Goal: Book appointment/travel/reservation

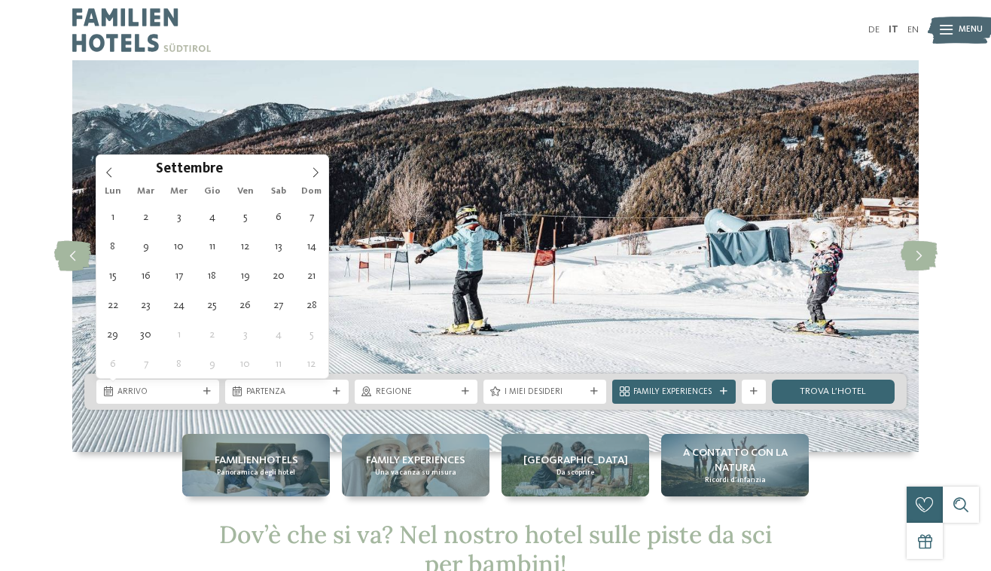
click at [312, 168] on icon at bounding box center [315, 172] width 11 height 11
type div "27.12.2025"
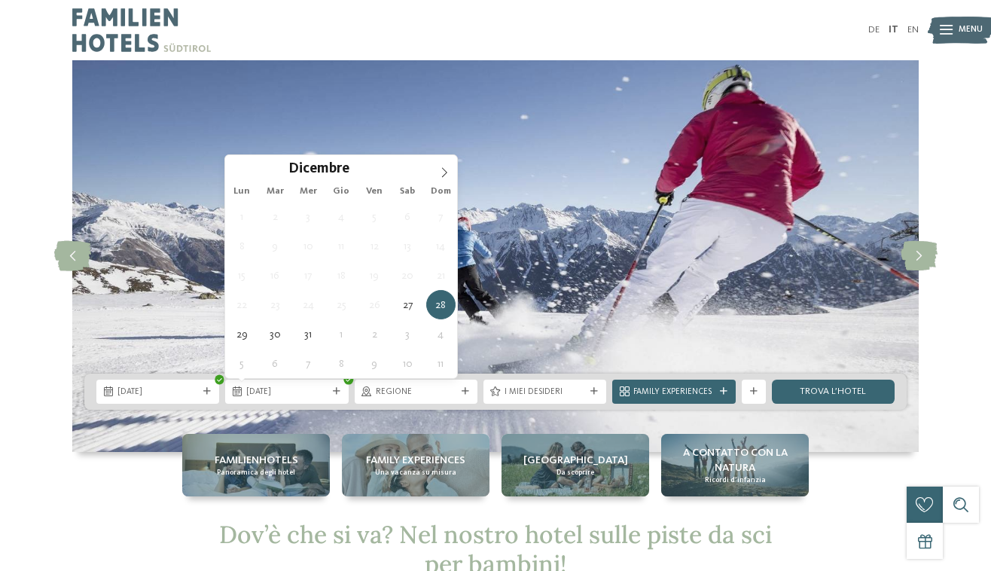
type div "04.01.2026"
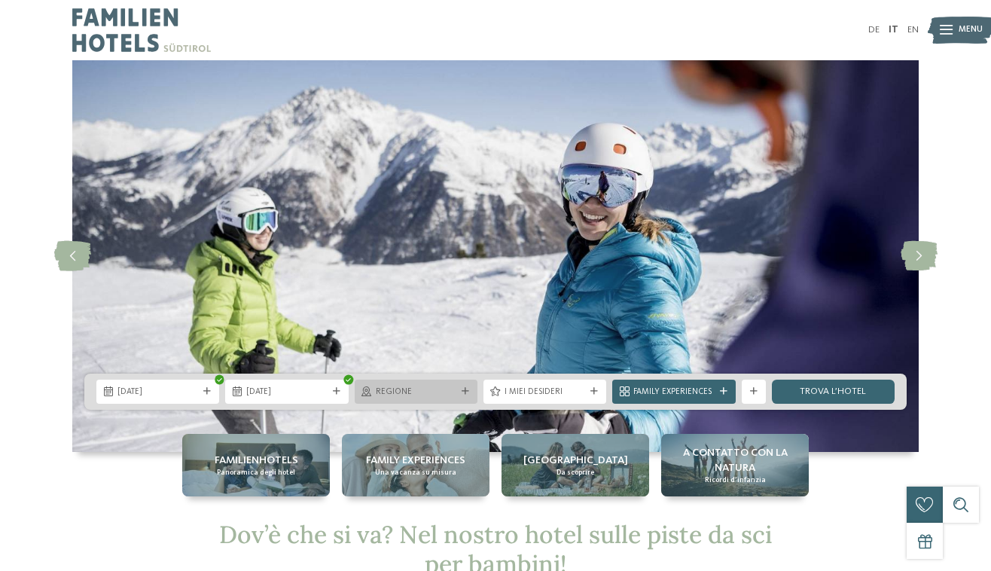
click at [435, 391] on span "Regione" at bounding box center [416, 392] width 81 height 12
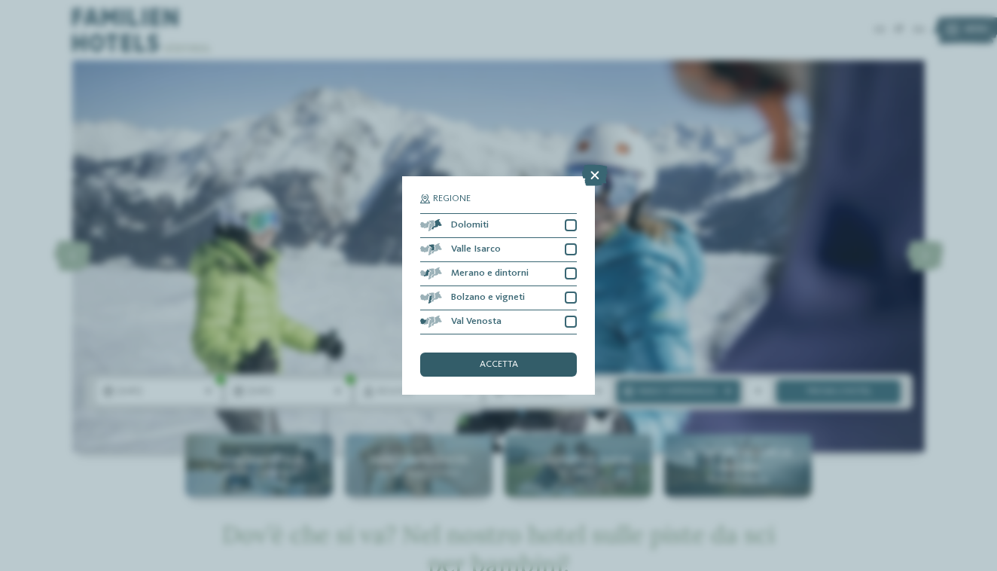
click at [462, 353] on div "accetta" at bounding box center [498, 365] width 157 height 24
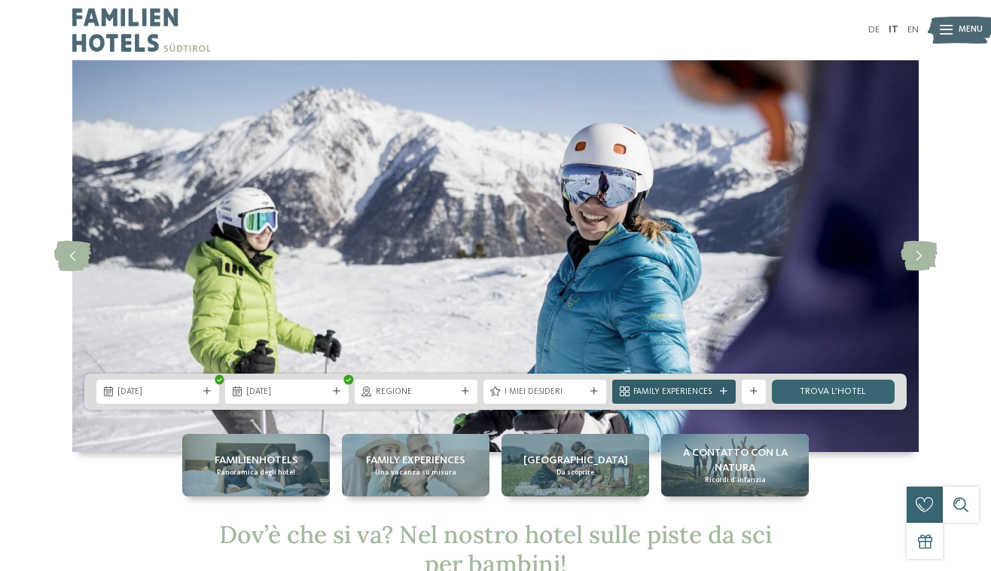
click at [724, 392] on icon at bounding box center [724, 392] width 8 height 8
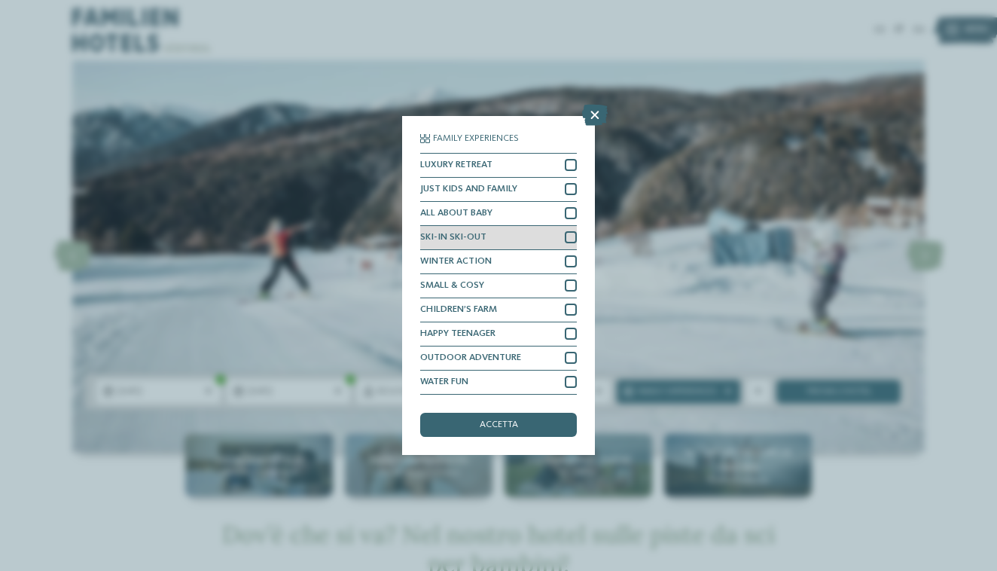
scroll to position [8, 0]
click at [597, 105] on icon at bounding box center [595, 115] width 26 height 21
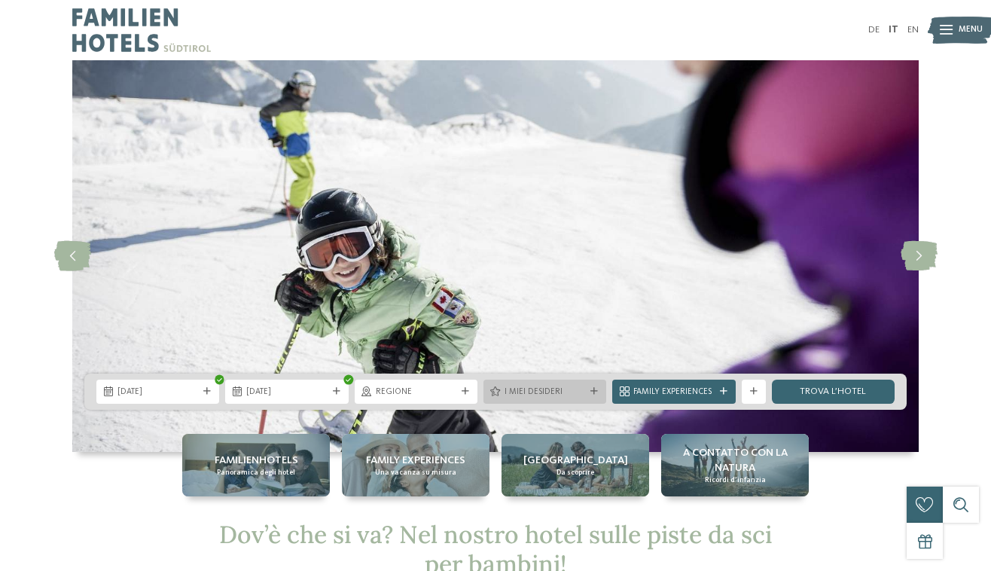
click at [571, 394] on span "I miei desideri" at bounding box center [545, 392] width 81 height 12
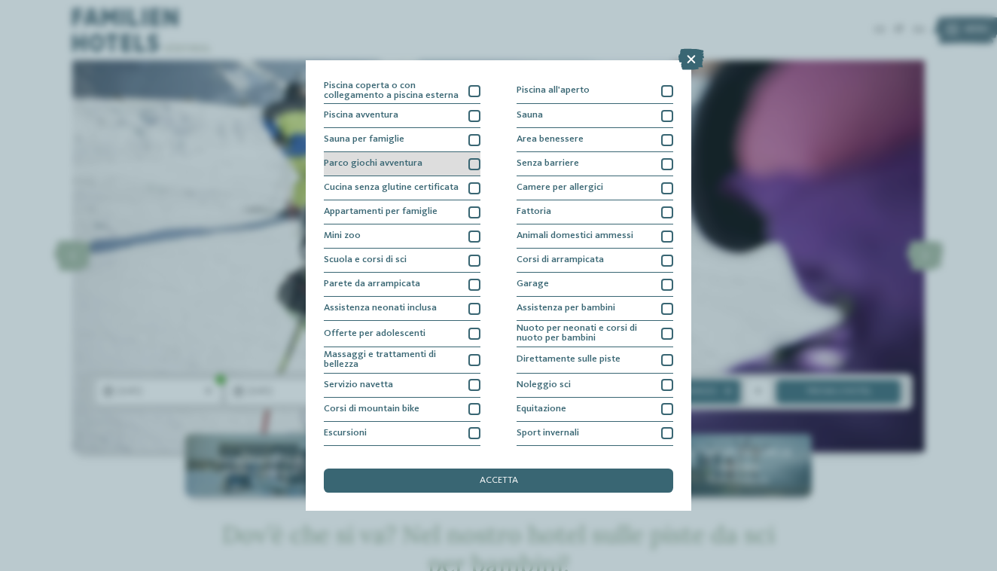
scroll to position [23, 0]
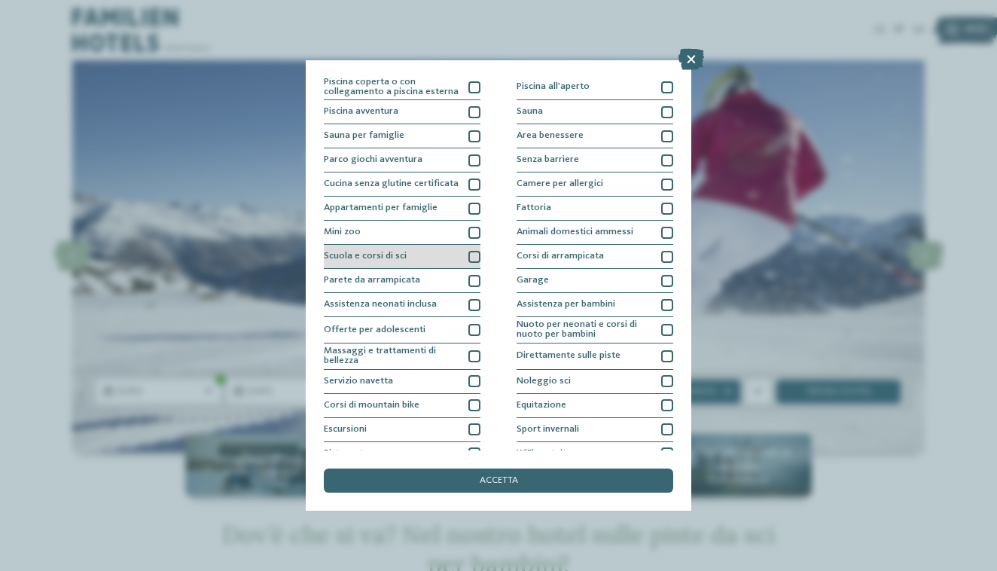
click at [472, 255] on div at bounding box center [475, 257] width 12 height 12
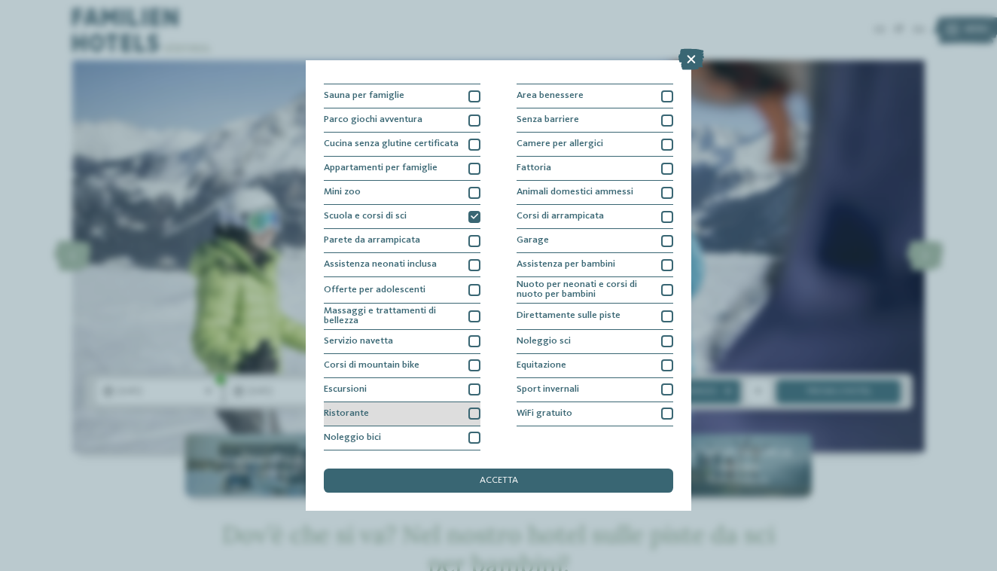
scroll to position [179, 0]
click at [469, 408] on div at bounding box center [475, 414] width 12 height 12
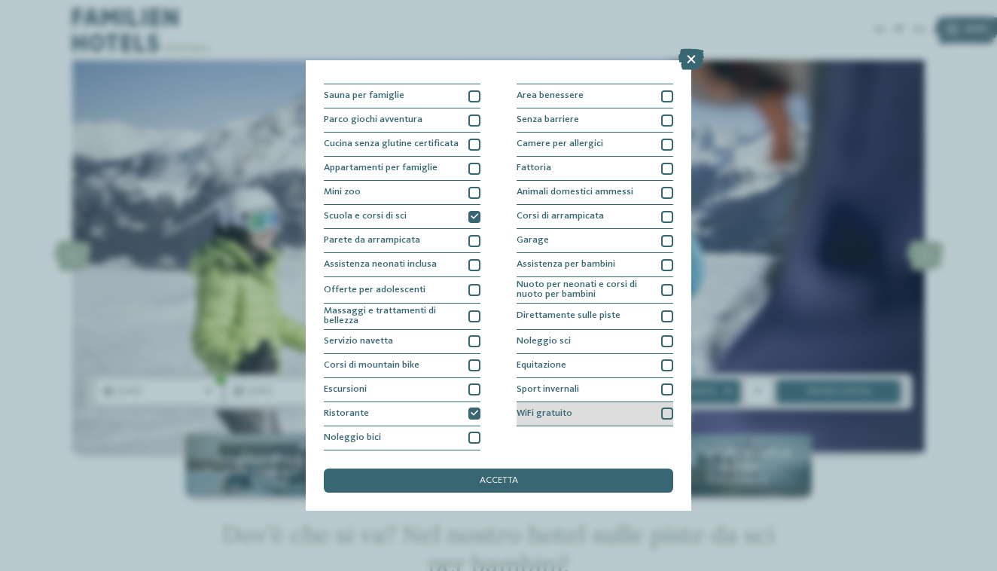
scroll to position [159, 0]
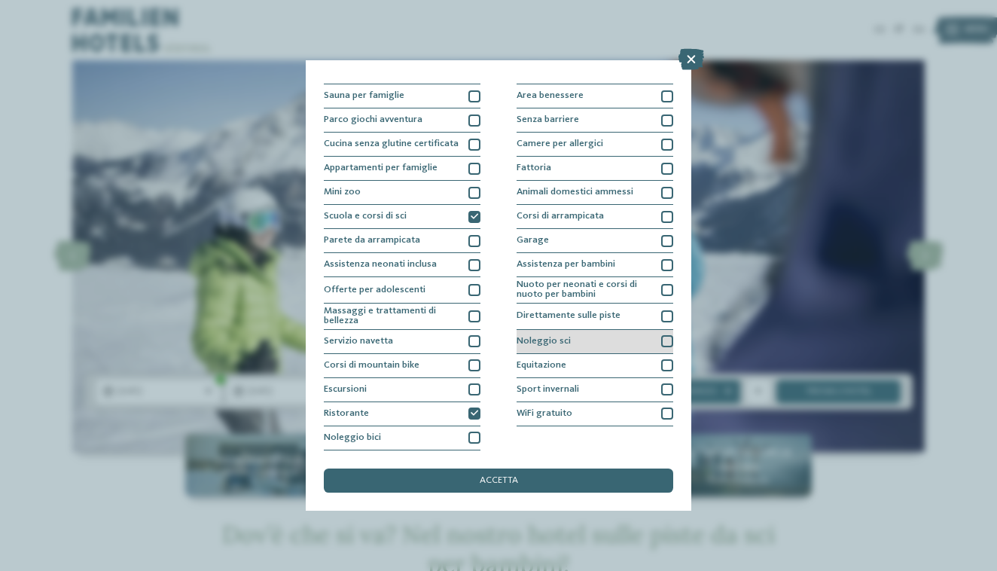
click at [573, 330] on div "Noleggio sci" at bounding box center [595, 342] width 157 height 24
click at [646, 304] on div "Direttamente sulle piste" at bounding box center [595, 317] width 157 height 26
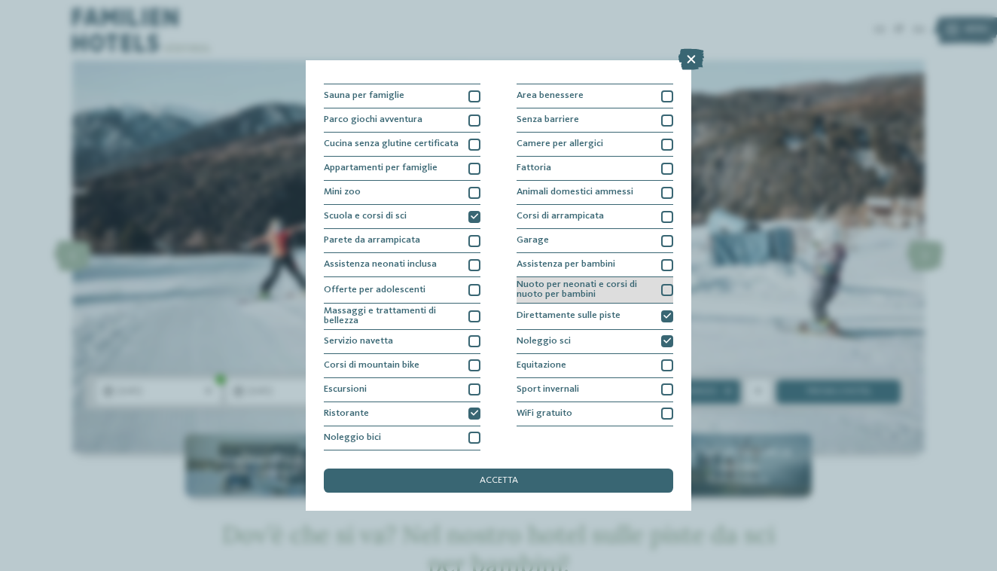
scroll to position [91, 0]
click at [619, 253] on div "Assistenza per bambini" at bounding box center [595, 265] width 157 height 24
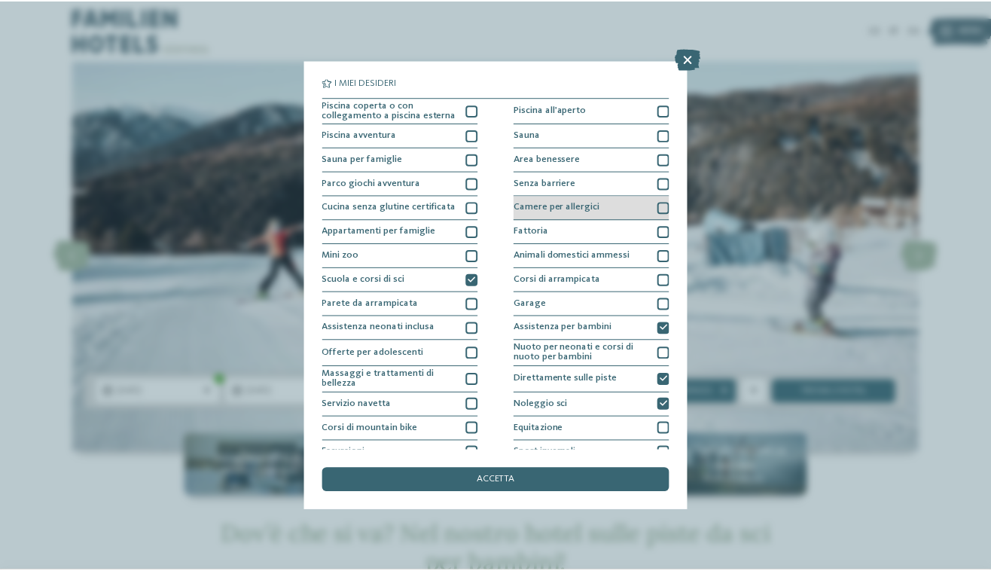
scroll to position [0, 0]
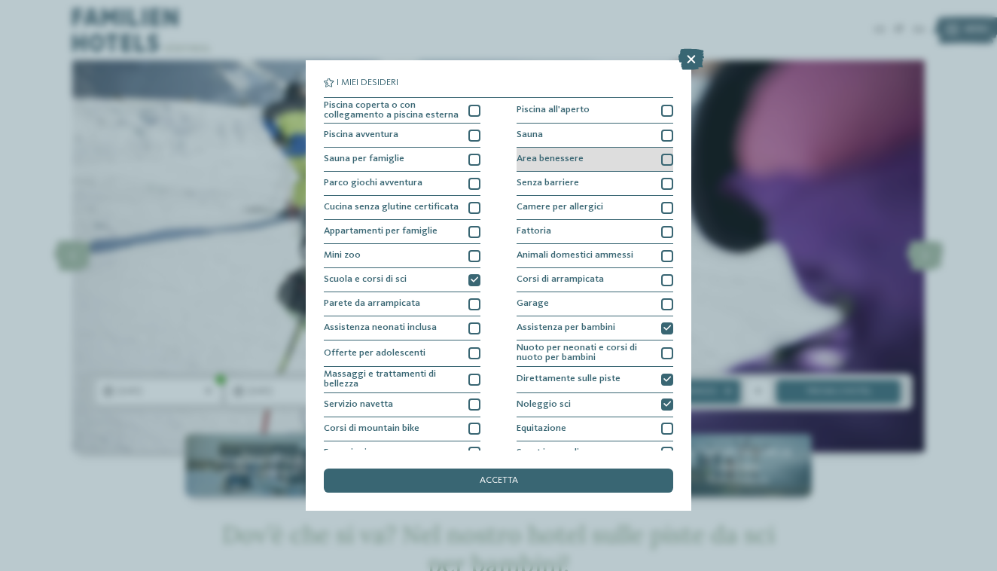
click at [622, 160] on div "Area benessere" at bounding box center [595, 160] width 157 height 24
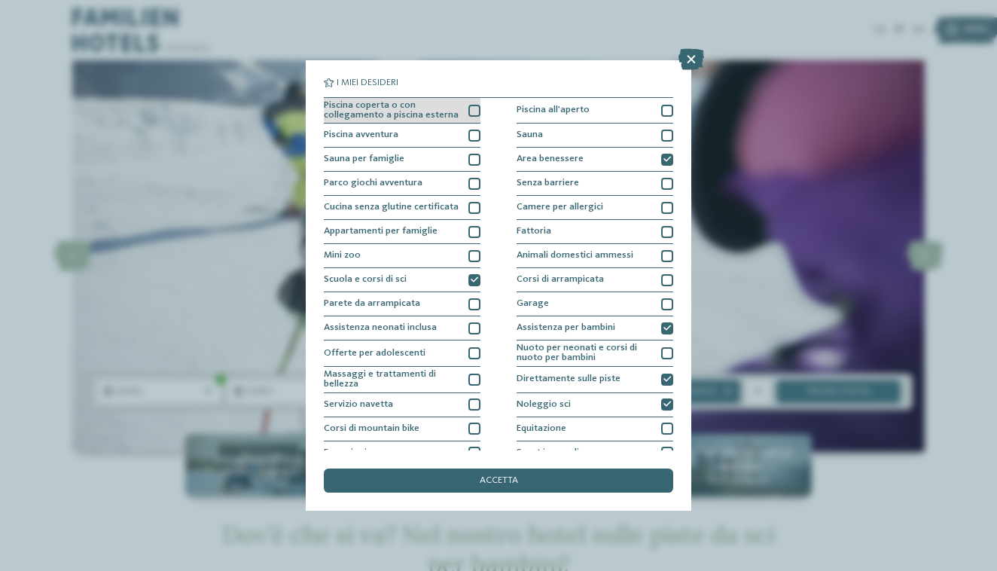
click at [469, 112] on div at bounding box center [475, 111] width 12 height 12
click at [488, 476] on span "accetta" at bounding box center [499, 481] width 38 height 10
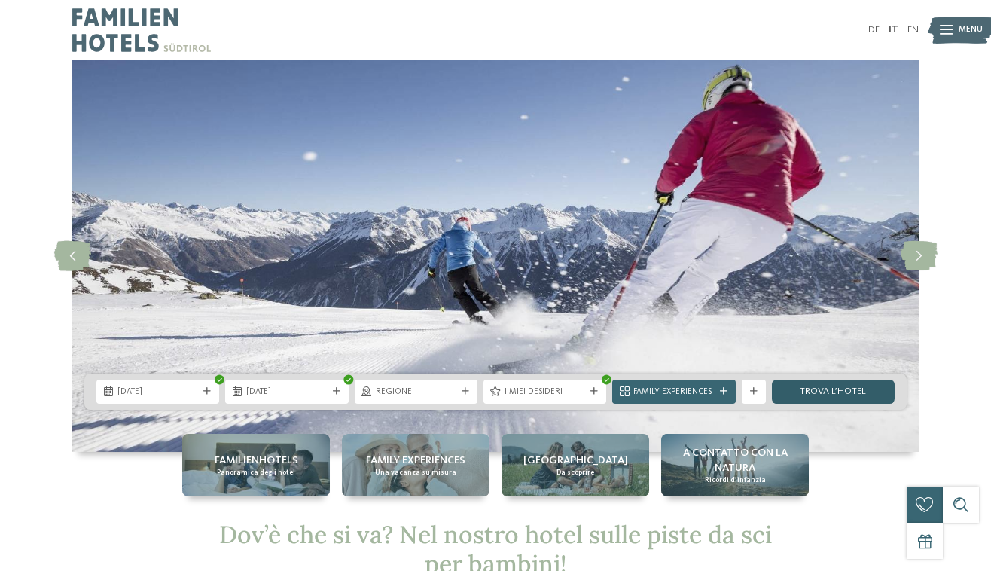
click at [829, 390] on link "trova l’hotel" at bounding box center [833, 392] width 123 height 24
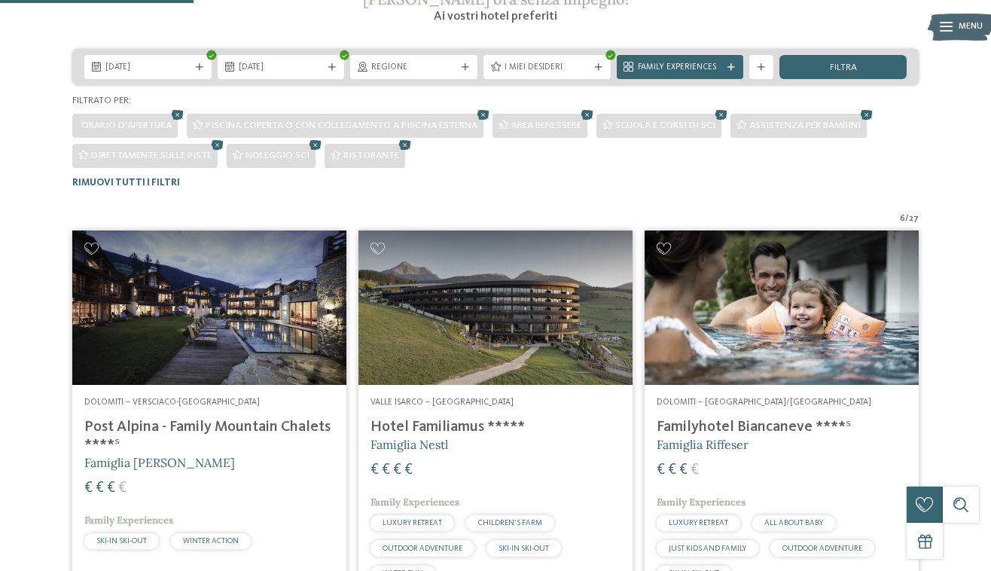
scroll to position [274, 0]
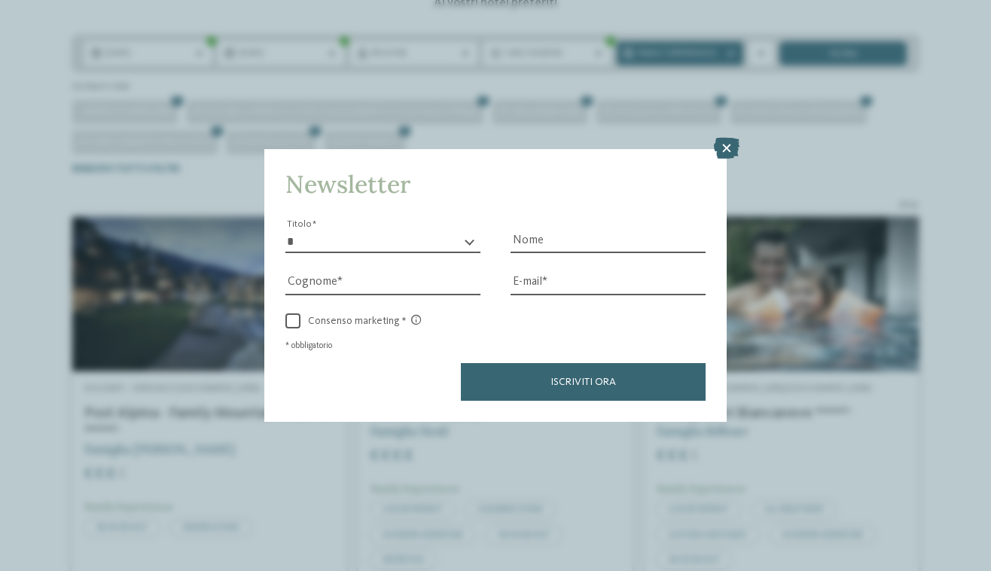
click at [728, 138] on icon at bounding box center [730, 148] width 26 height 21
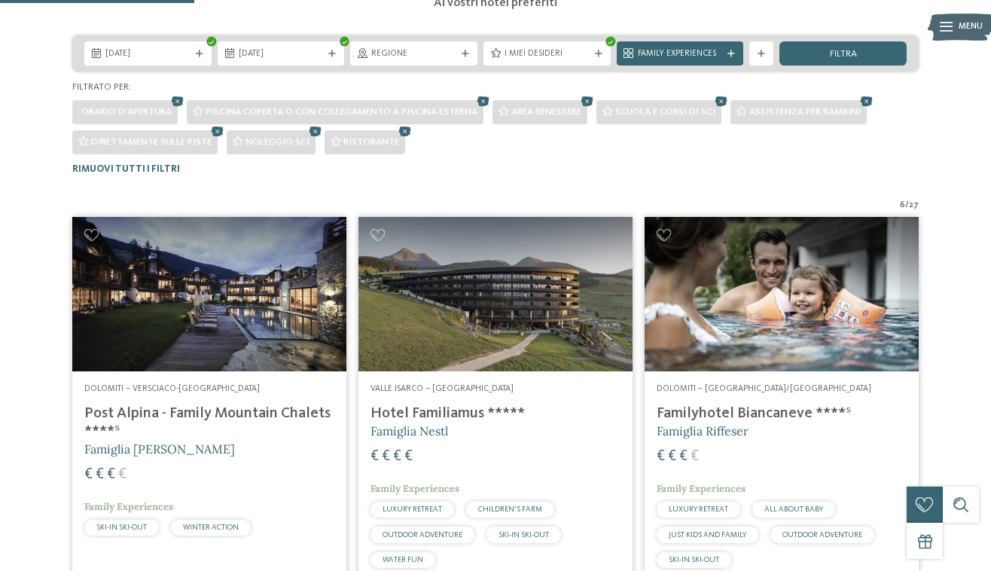
click at [188, 419] on h4 "Post Alpina - Family Mountain Chalets ****ˢ" at bounding box center [209, 423] width 250 height 36
click at [164, 444] on span "Famiglia Wachtler" at bounding box center [159, 448] width 151 height 15
click at [172, 411] on h4 "Post Alpina - Family Mountain Chalets ****ˢ" at bounding box center [209, 423] width 250 height 36
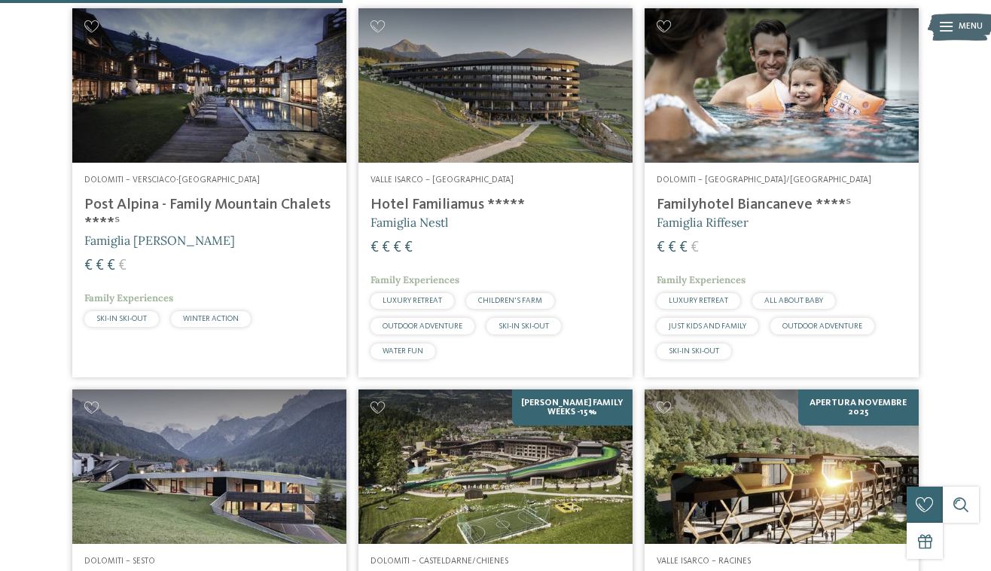
scroll to position [490, 0]
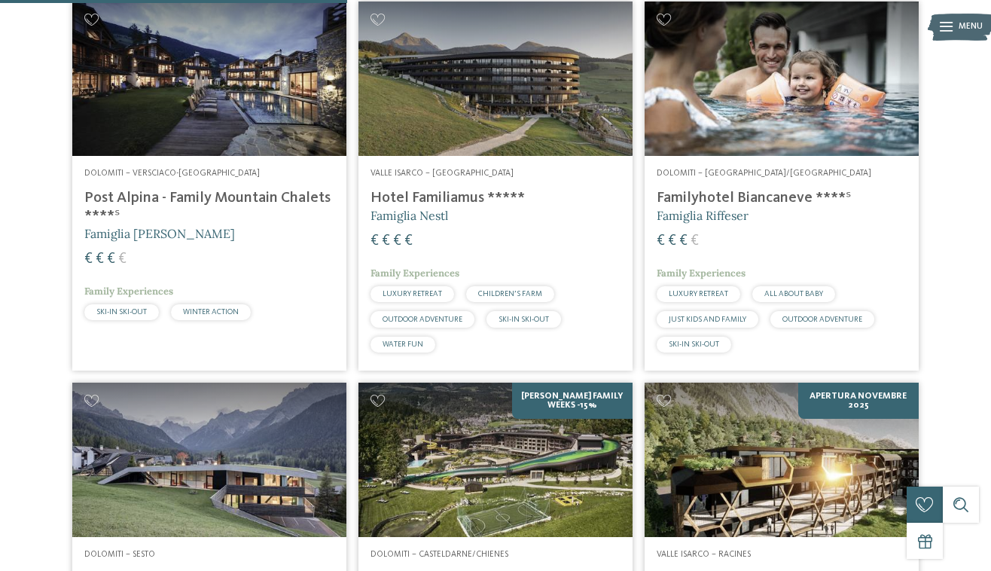
click at [760, 115] on img at bounding box center [782, 79] width 274 height 154
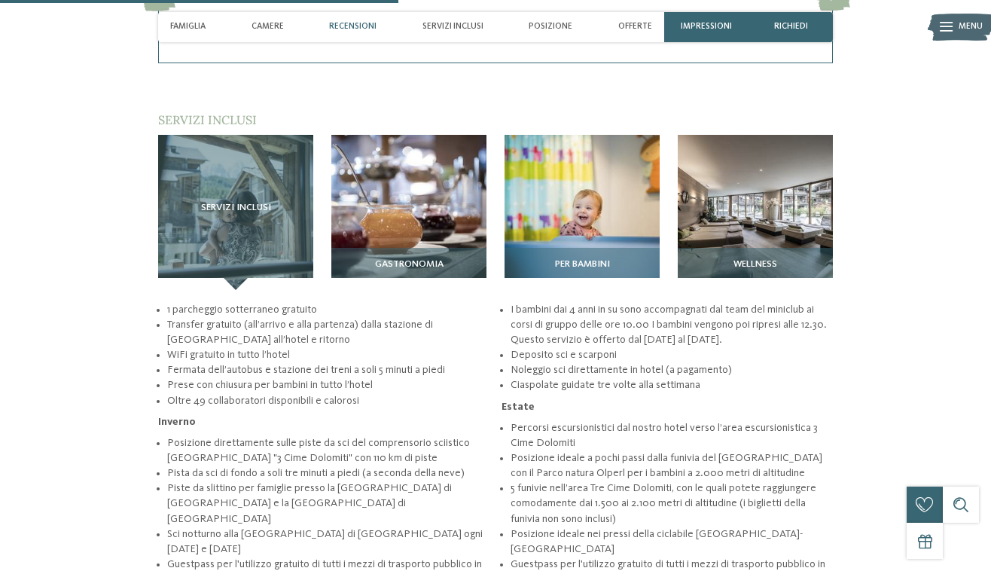
scroll to position [1716, 0]
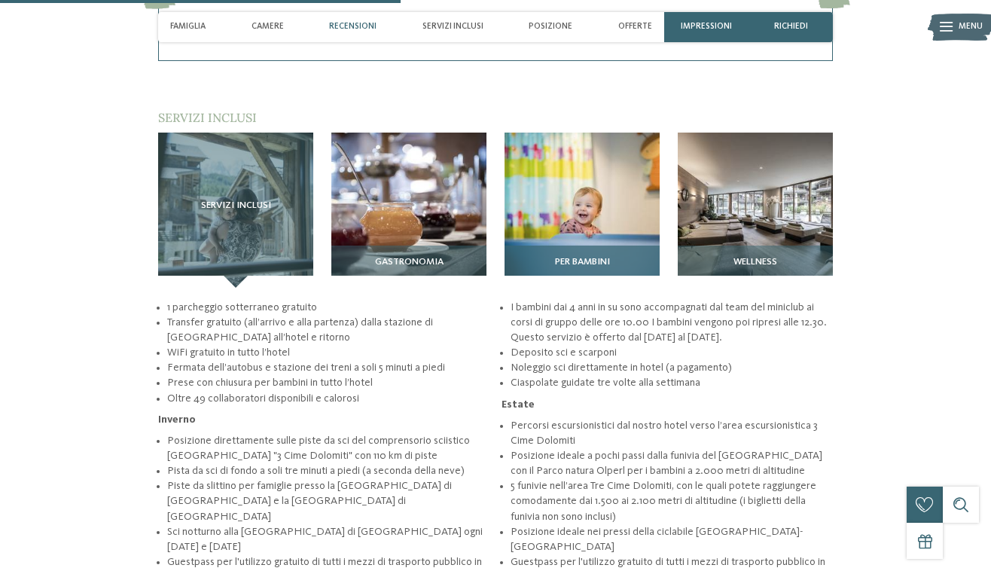
click at [590, 174] on img at bounding box center [582, 210] width 155 height 155
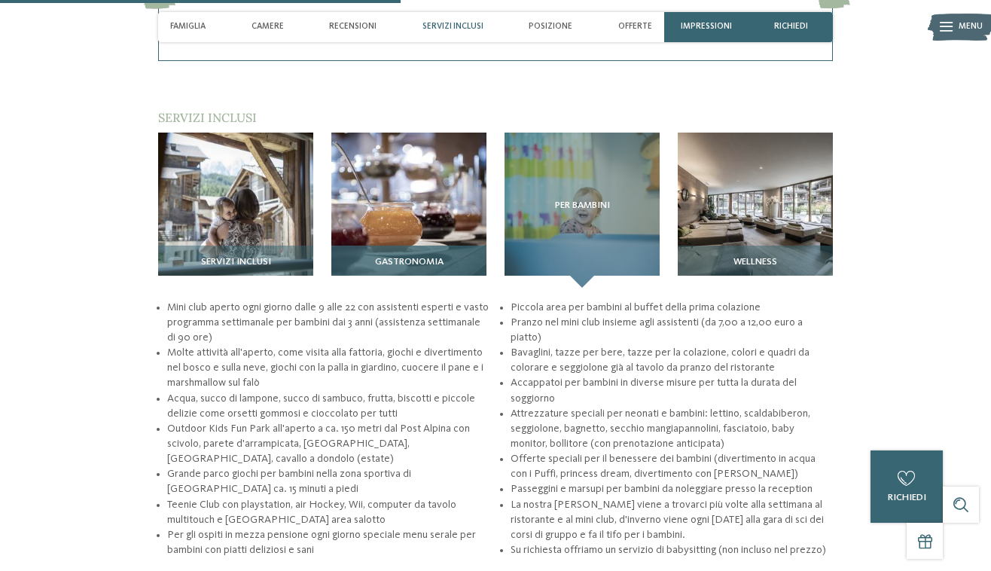
click at [427, 163] on img at bounding box center [408, 210] width 155 height 155
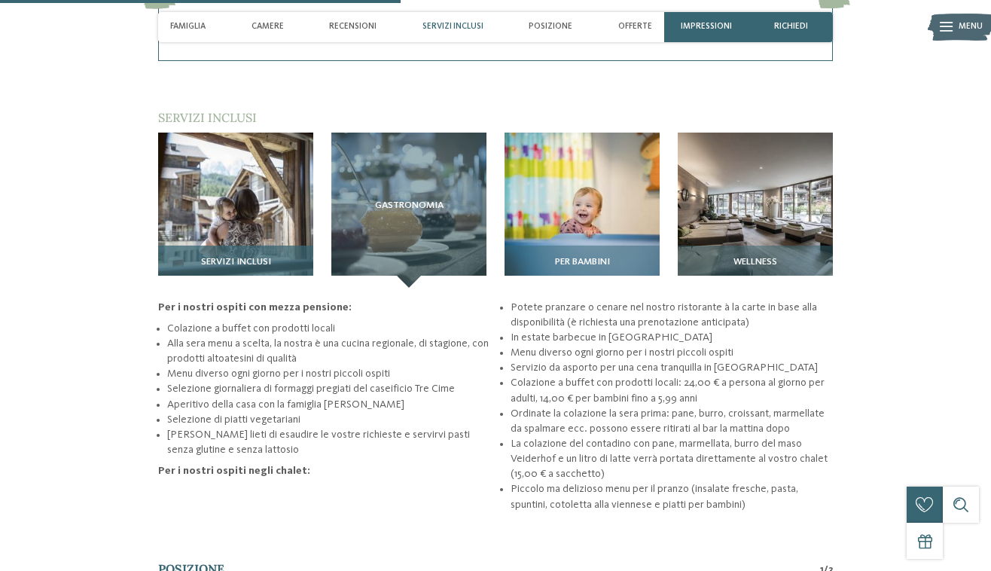
click at [231, 145] on img at bounding box center [235, 210] width 155 height 155
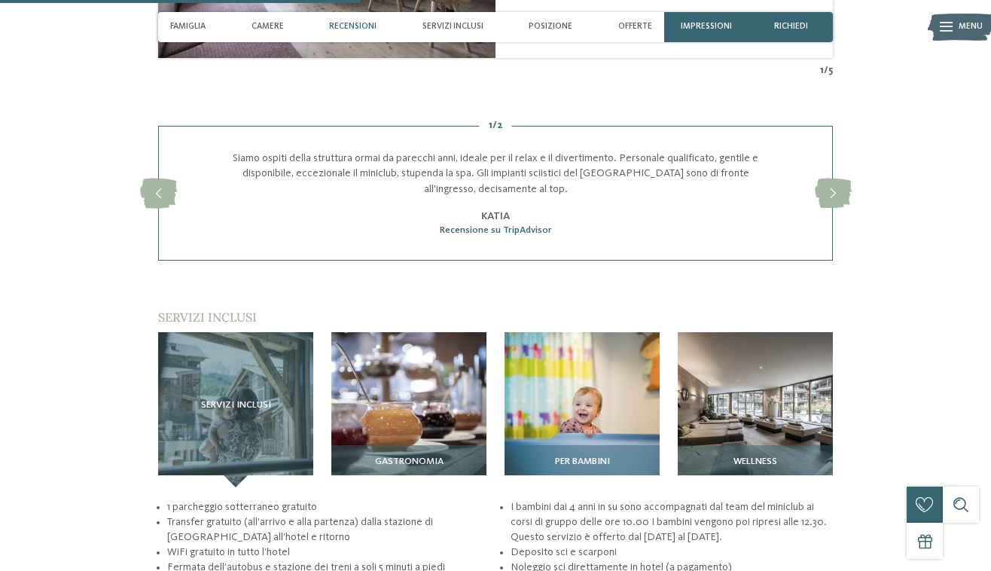
scroll to position [1504, 0]
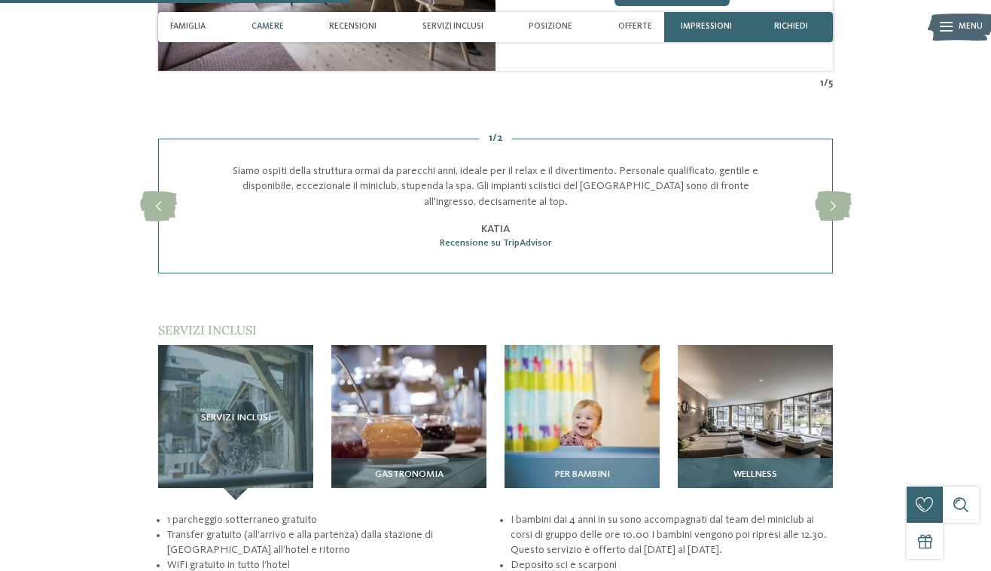
click at [747, 356] on img at bounding box center [755, 422] width 155 height 155
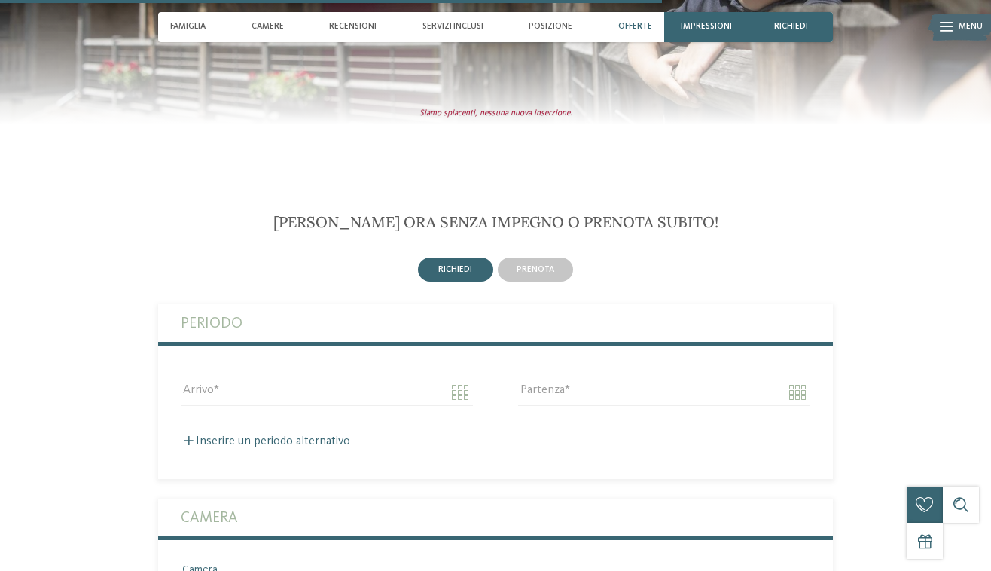
scroll to position [2679, 0]
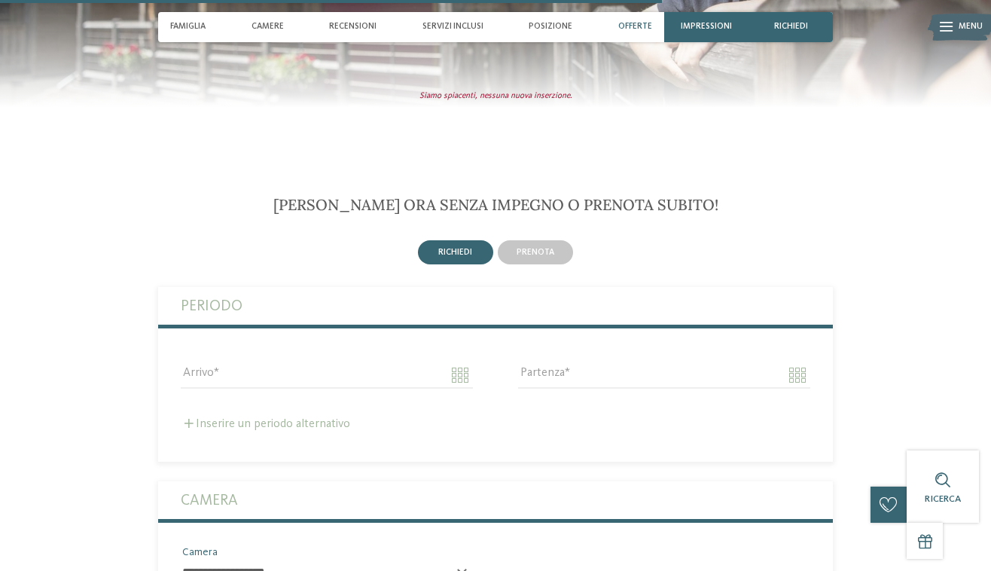
click at [303, 418] on label "Inserire un periodo alternativo" at bounding box center [266, 424] width 170 height 12
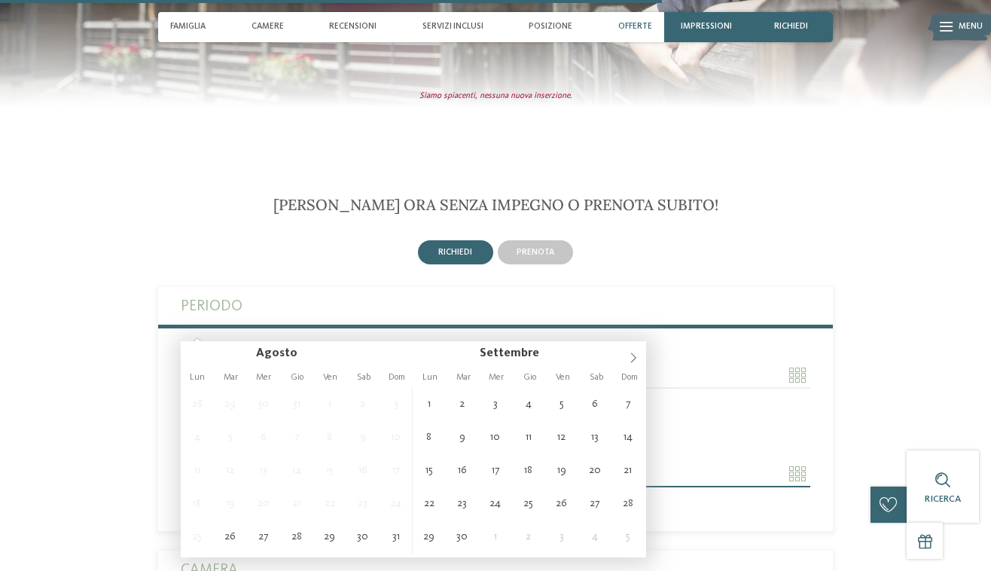
click at [455, 362] on input "Arrivo" at bounding box center [327, 375] width 292 height 26
click at [637, 359] on icon at bounding box center [633, 358] width 11 height 11
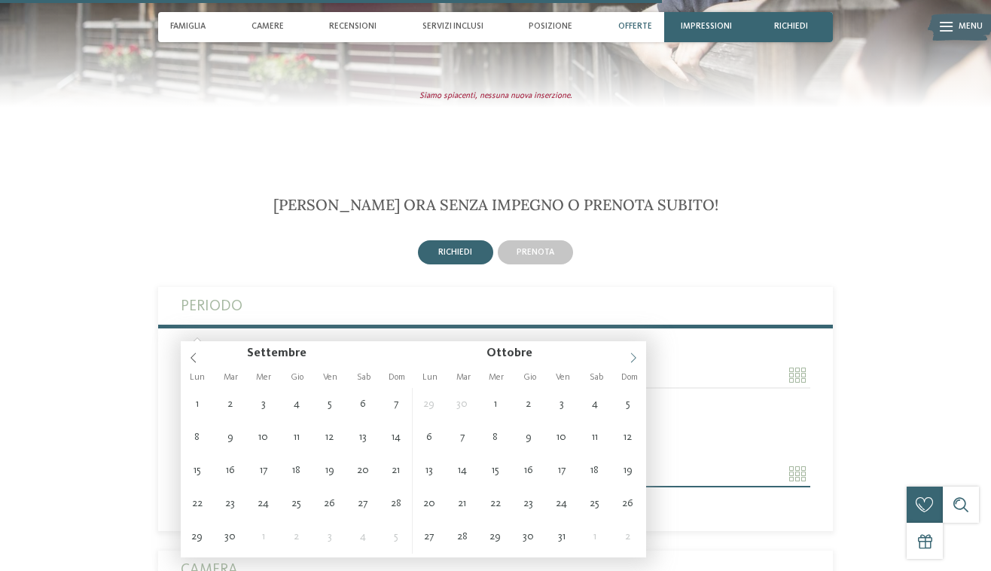
click at [635, 359] on icon at bounding box center [633, 358] width 11 height 11
type input "**********"
type input "****"
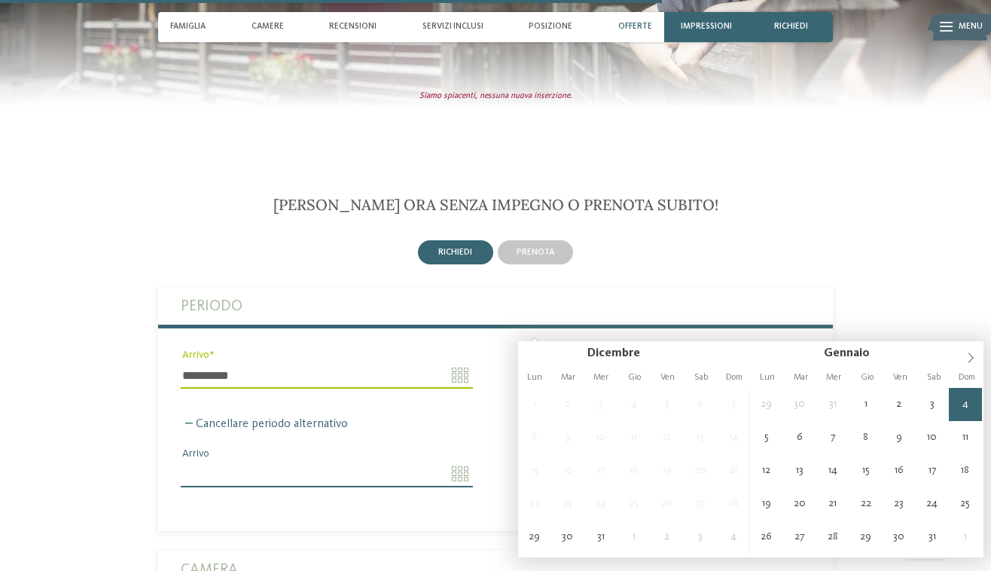
type input "**********"
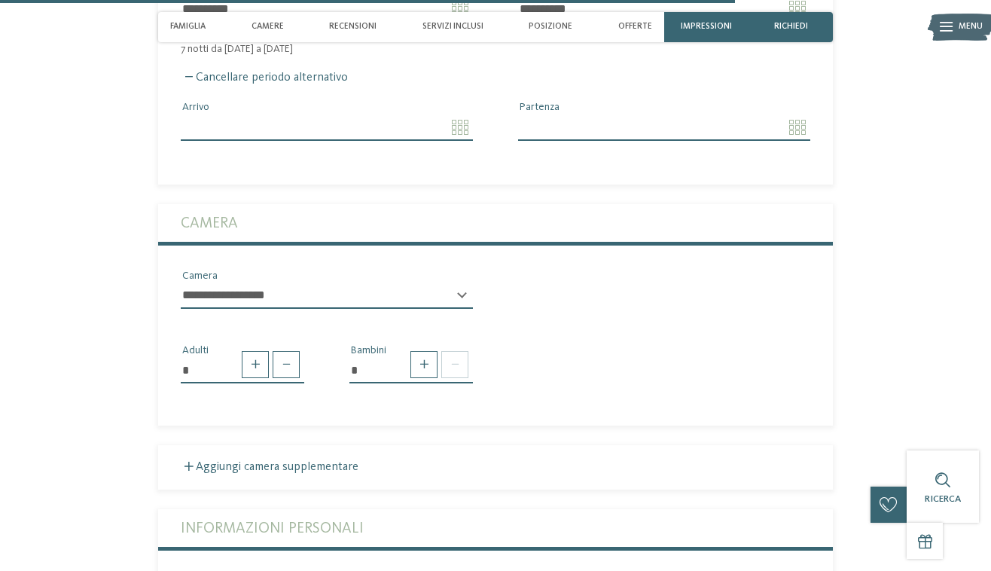
scroll to position [3054, 0]
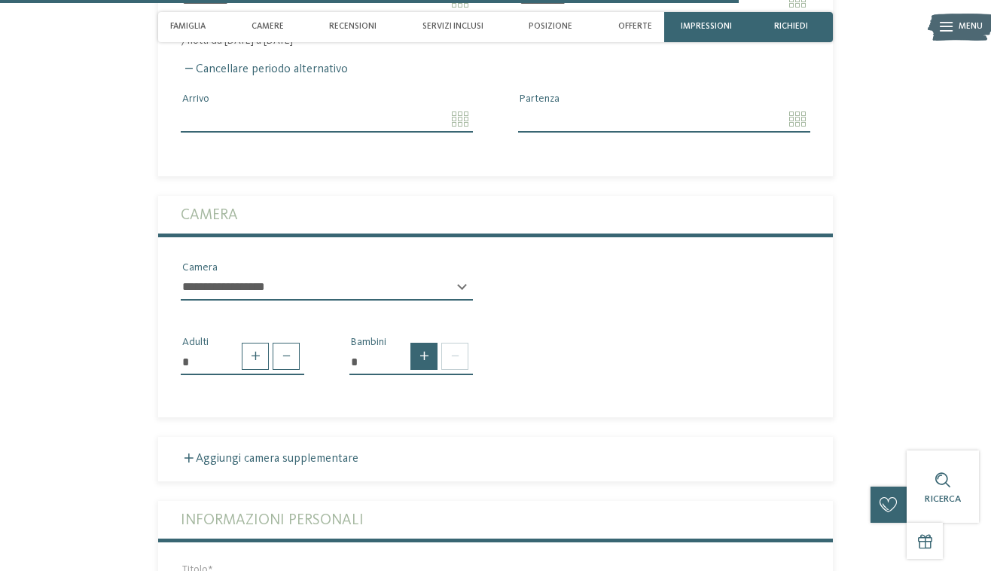
click at [426, 343] on span at bounding box center [424, 356] width 27 height 27
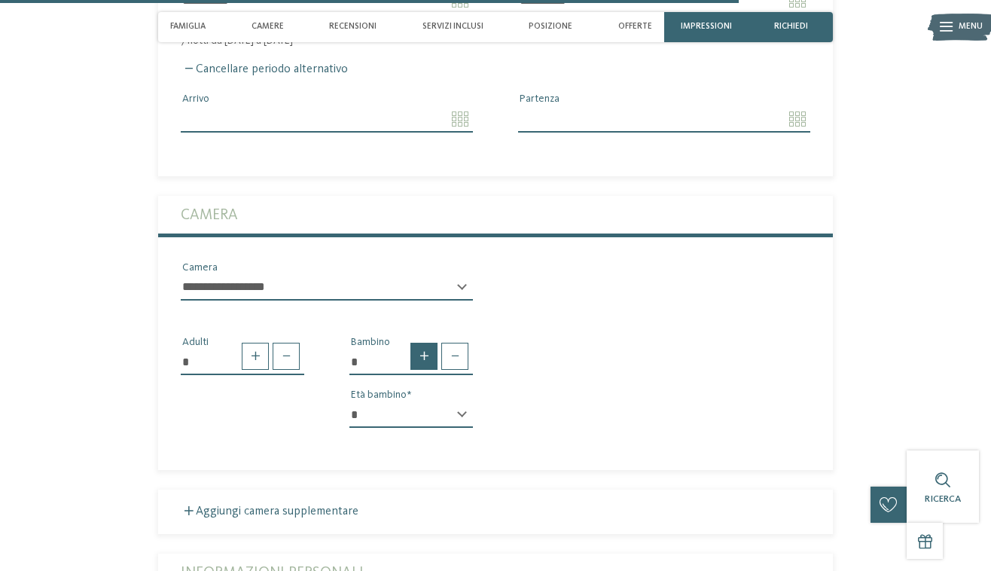
type input "*"
select select "*"
click at [328, 490] on fieldset "Aggiungi camera supplementare" at bounding box center [495, 512] width 675 height 44
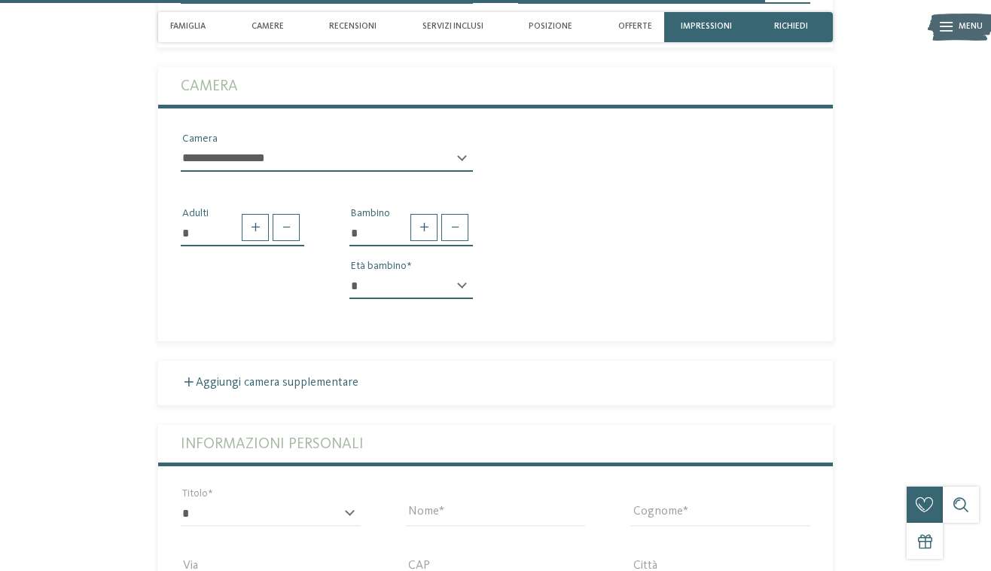
scroll to position [3213, 0]
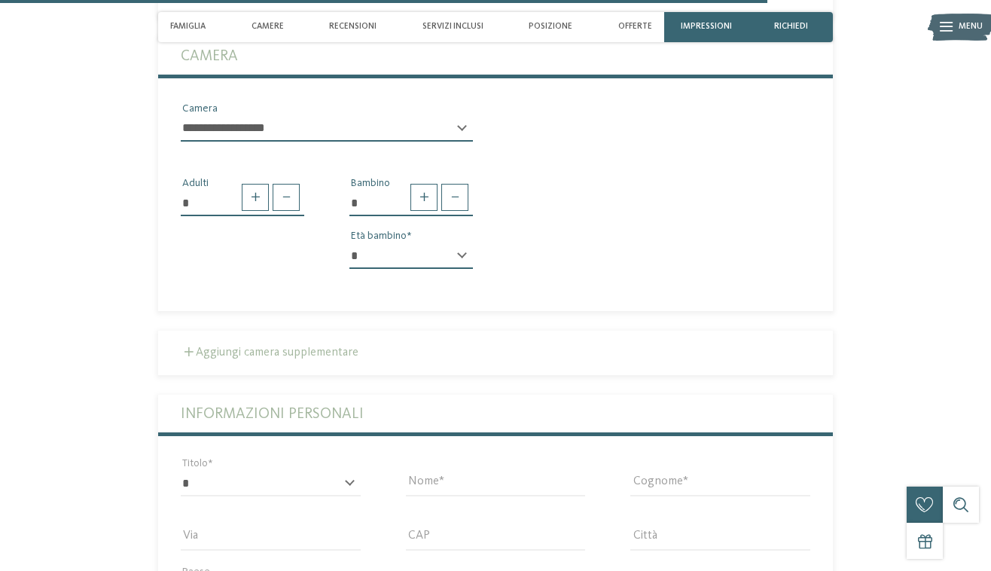
click at [286, 347] on label "Aggiungi camera supplementare" at bounding box center [270, 353] width 178 height 12
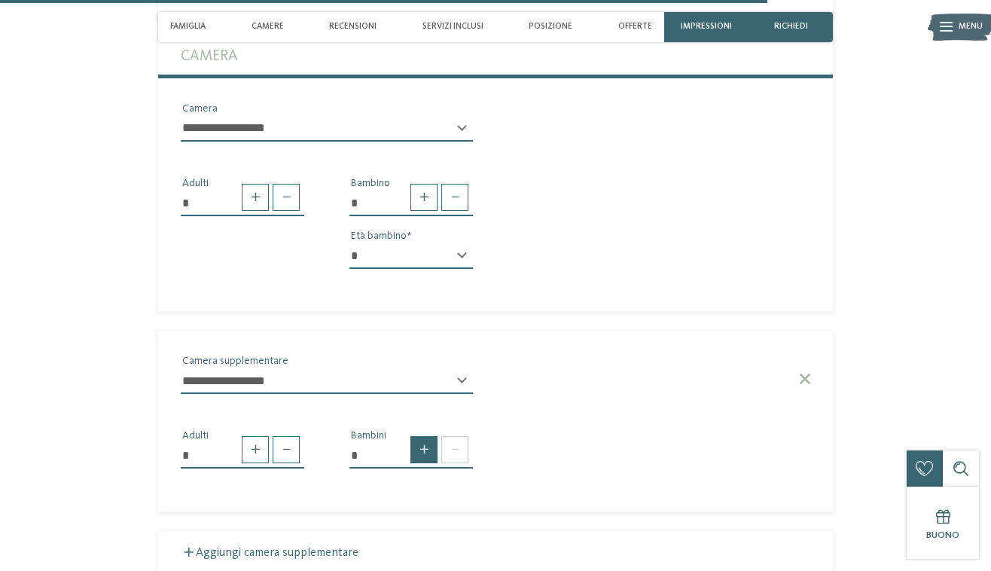
click at [418, 436] on span at bounding box center [424, 449] width 27 height 27
type input "*"
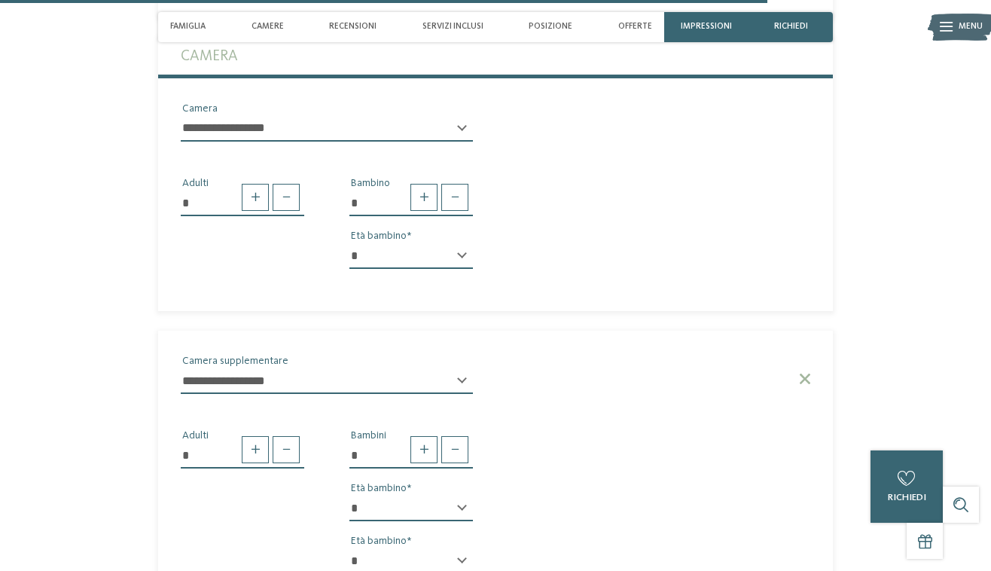
select select "*"
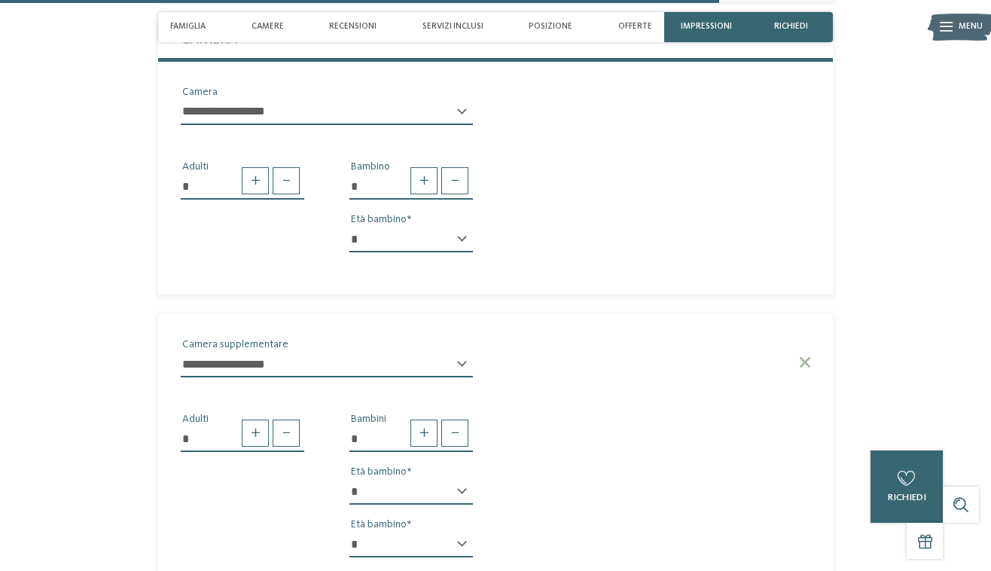
scroll to position [3232, 0]
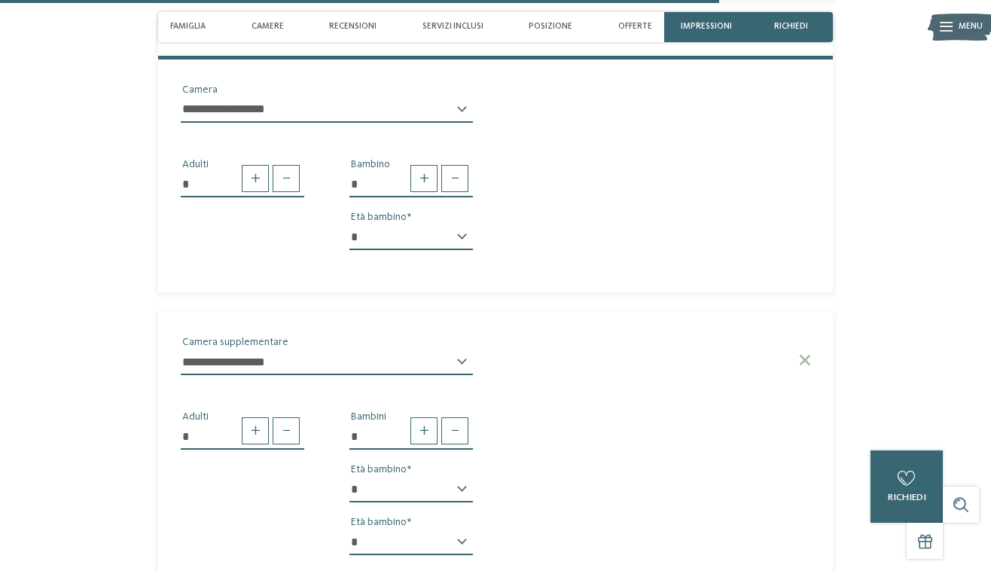
click at [460, 530] on div "* * * * * * * * * * * ** ** ** ** ** ** ** ** Età bambino" at bounding box center [412, 549] width 124 height 38
select select "*"
click at [620, 466] on div "* Adulti * Bambini * * * * * * * * * * * ** ** ** ** ** ** ** ** Età bambino * …" at bounding box center [495, 477] width 675 height 180
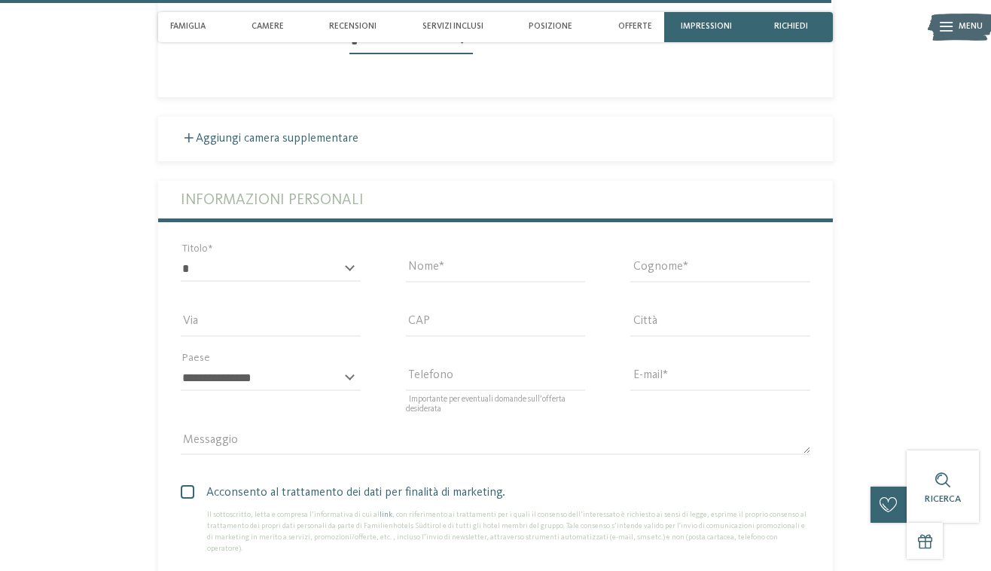
scroll to position [3734, 0]
select select "*"
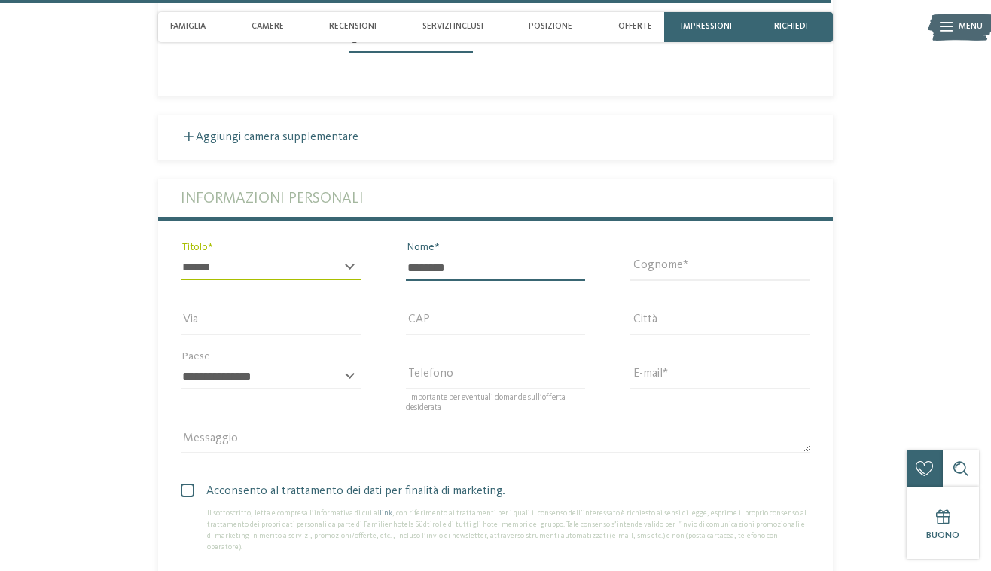
type input "********"
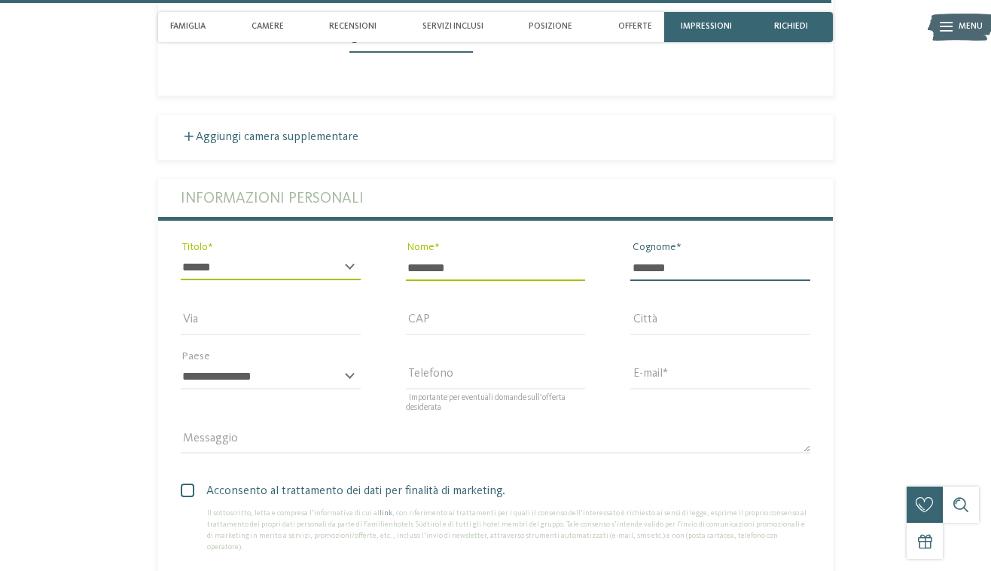
type input "*******"
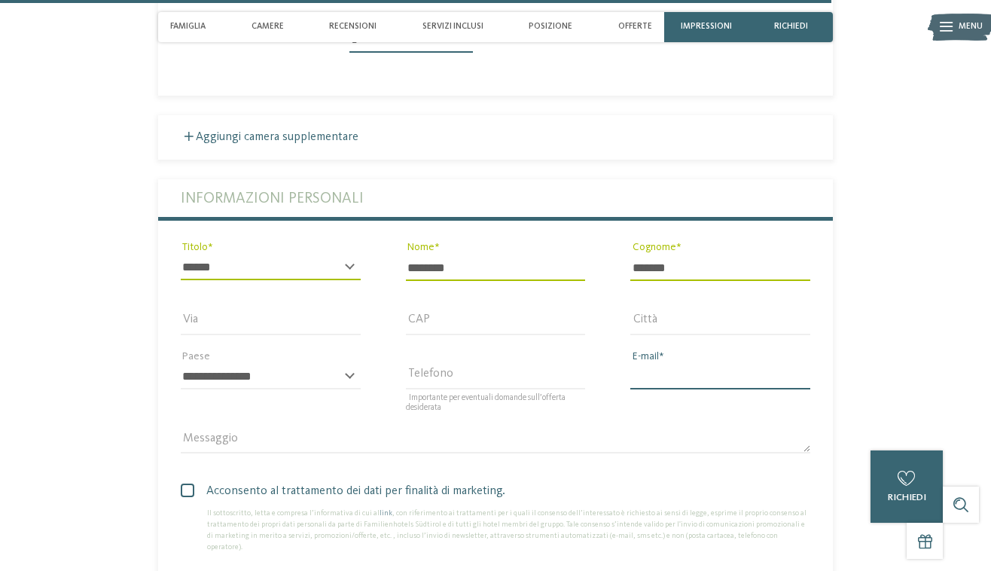
type input "**********"
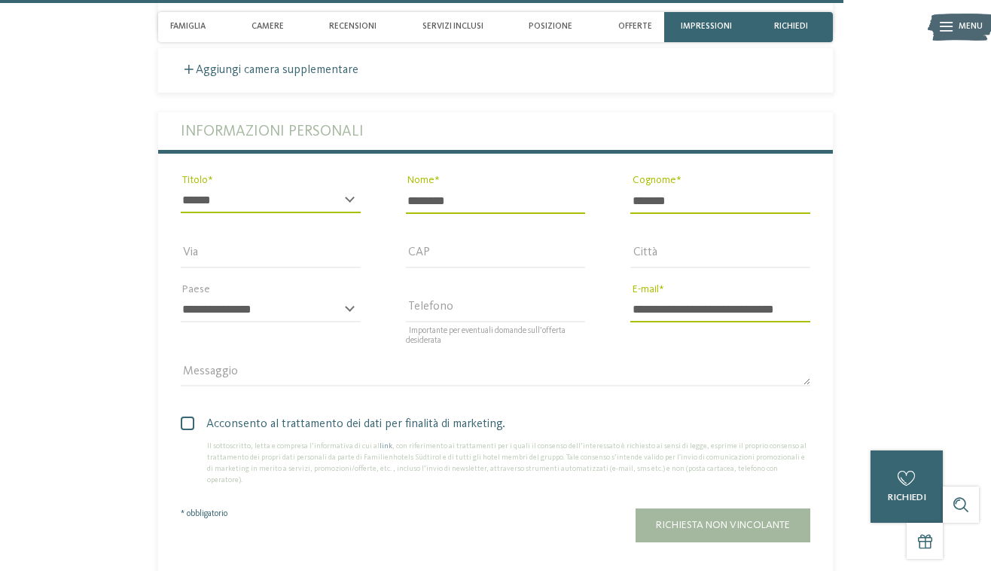
scroll to position [3802, 0]
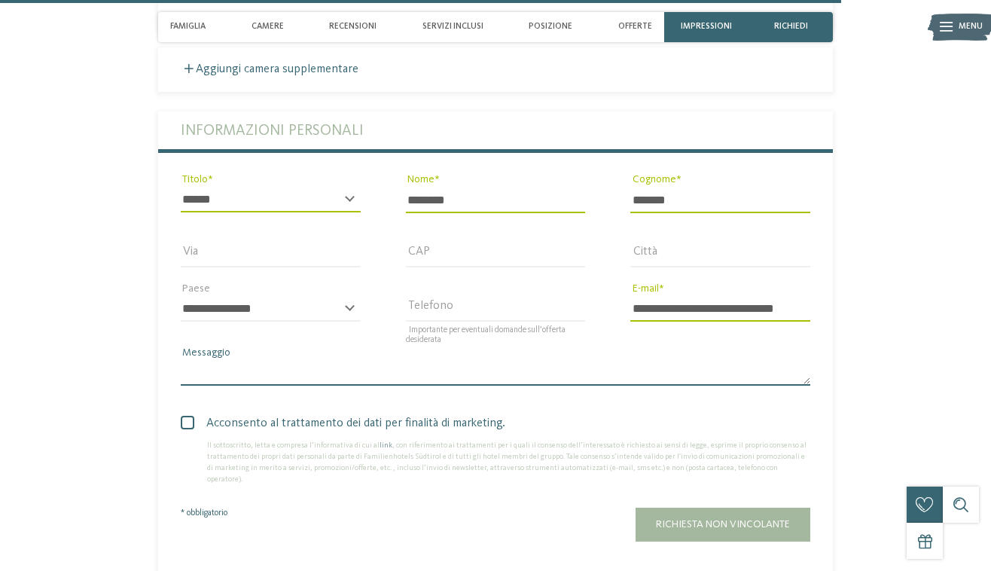
click at [216, 360] on textarea "Messaggio" at bounding box center [496, 373] width 630 height 26
type textarea "*"
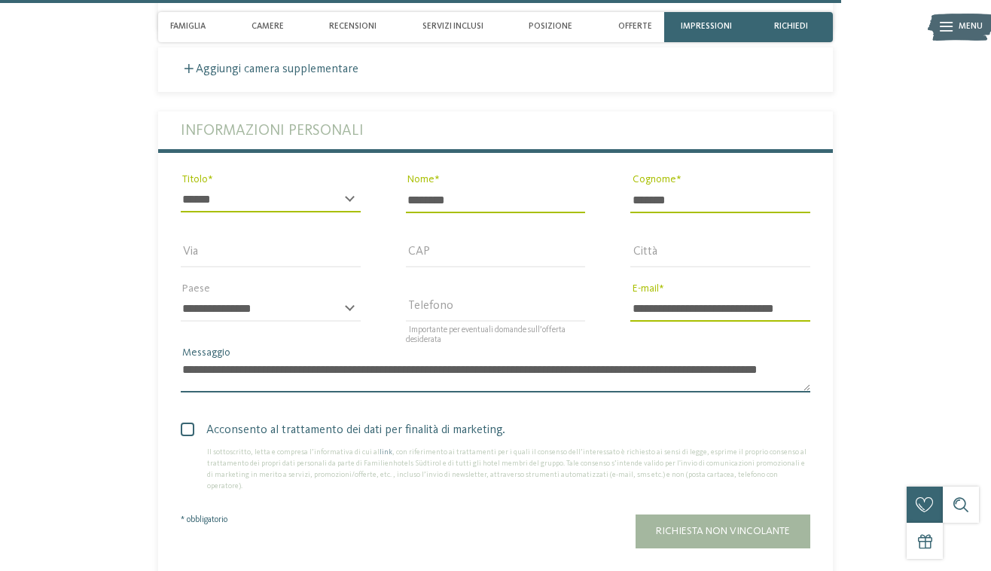
scroll to position [0, 0]
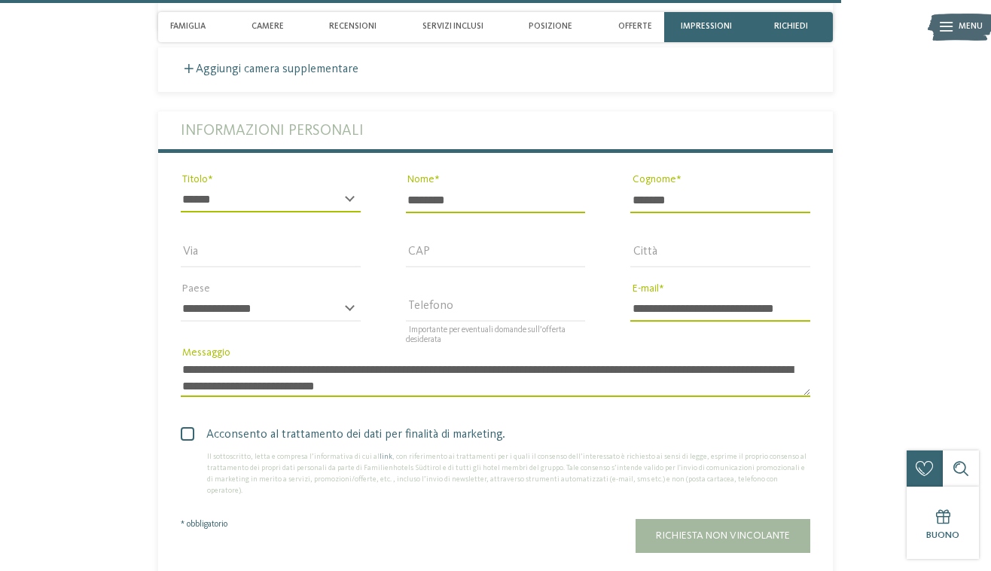
click at [187, 427] on span at bounding box center [188, 434] width 14 height 14
click at [374, 360] on textarea "**********" at bounding box center [496, 378] width 630 height 37
click at [369, 360] on textarea "**********" at bounding box center [496, 378] width 630 height 37
click at [371, 360] on textarea "**********" at bounding box center [496, 378] width 630 height 37
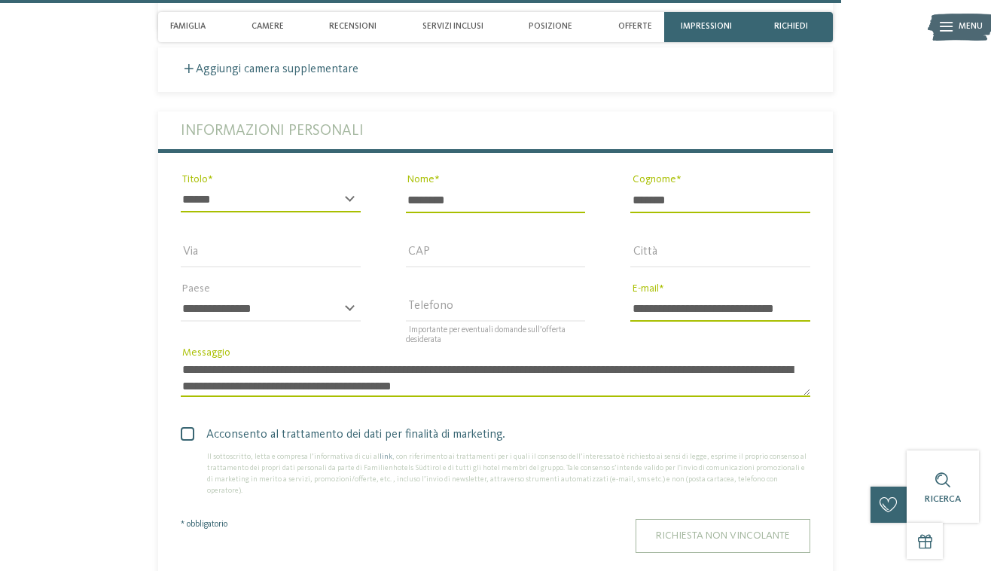
type textarea "**********"
click at [658, 530] on span "Richiesta non vincolante" at bounding box center [723, 535] width 134 height 11
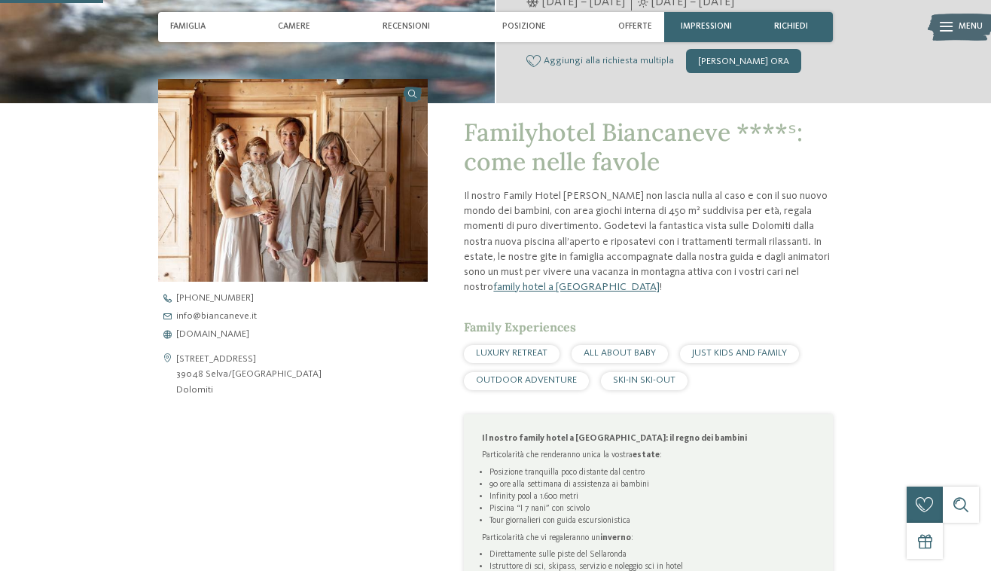
scroll to position [356, 0]
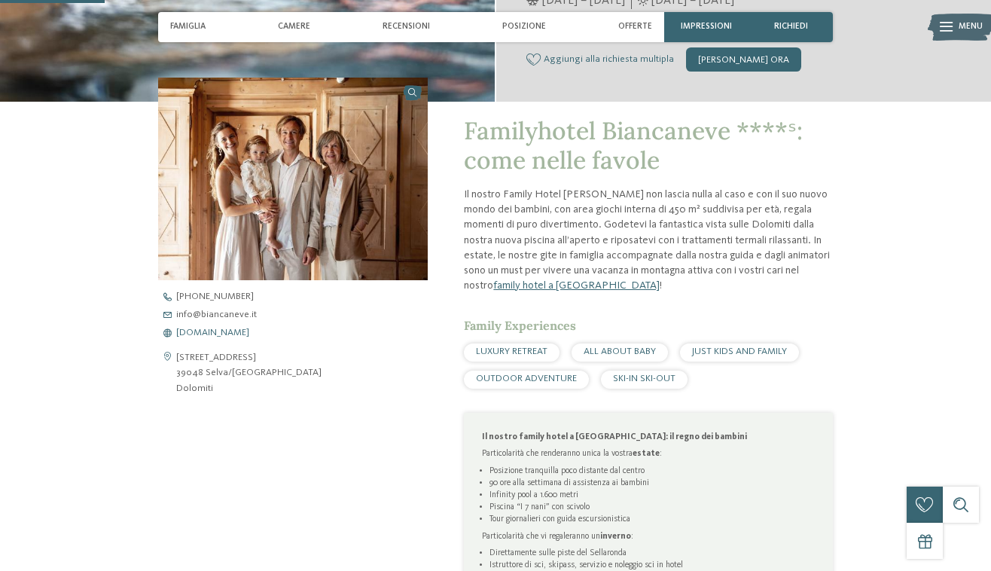
click at [221, 328] on span "[DOMAIN_NAME]" at bounding box center [212, 333] width 73 height 10
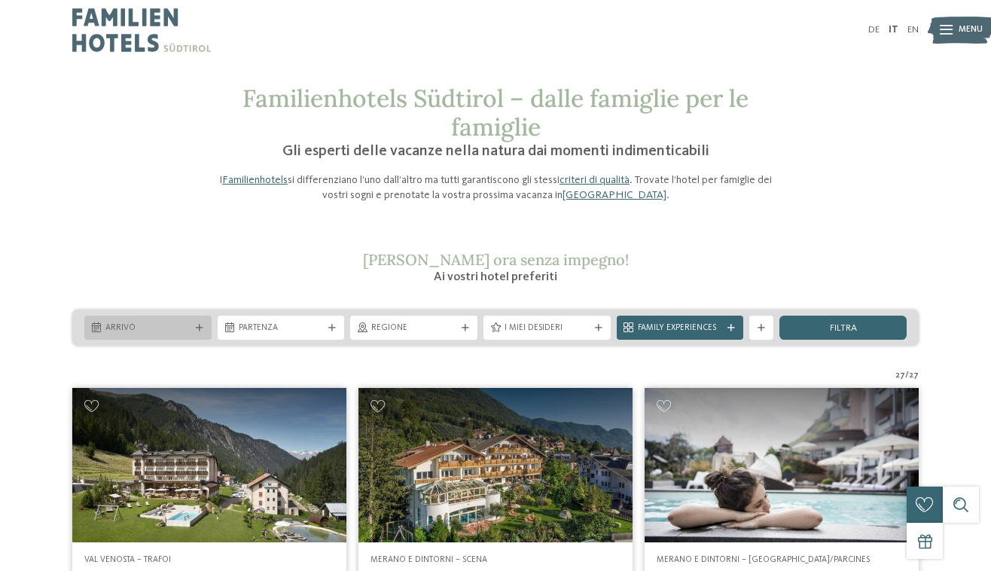
click at [158, 323] on span "Arrivo" at bounding box center [147, 328] width 85 height 12
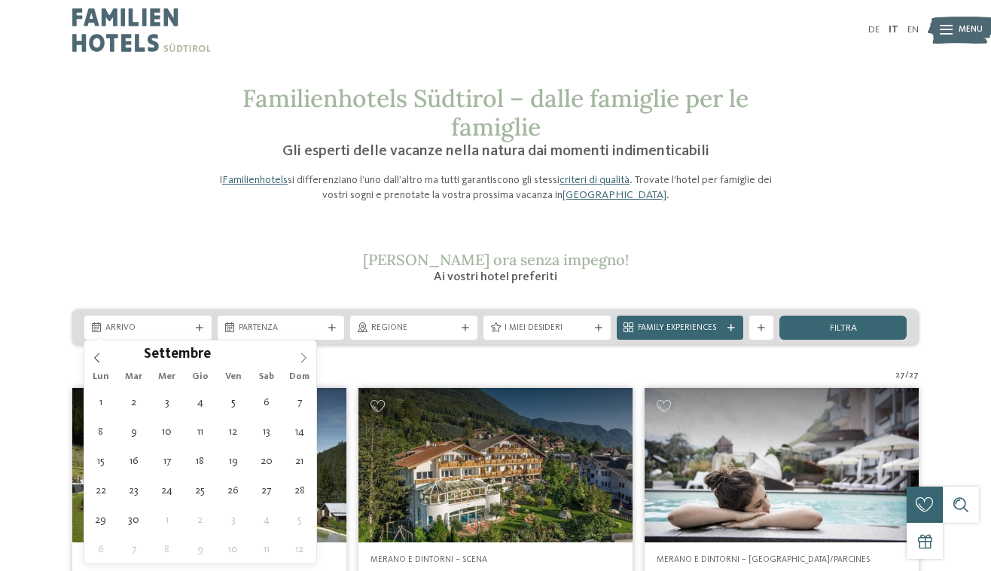
click at [304, 353] on icon at bounding box center [303, 358] width 11 height 11
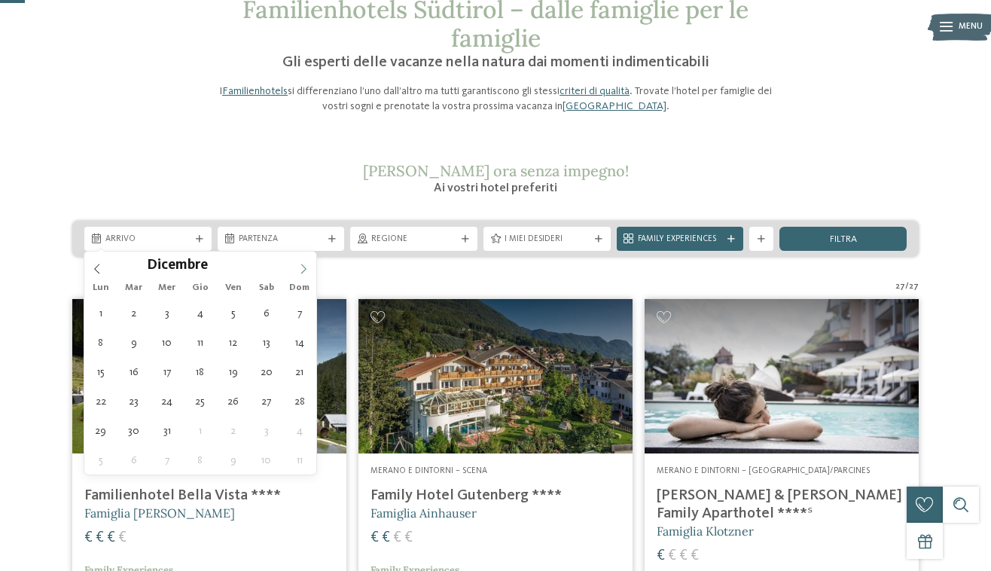
scroll to position [98, 0]
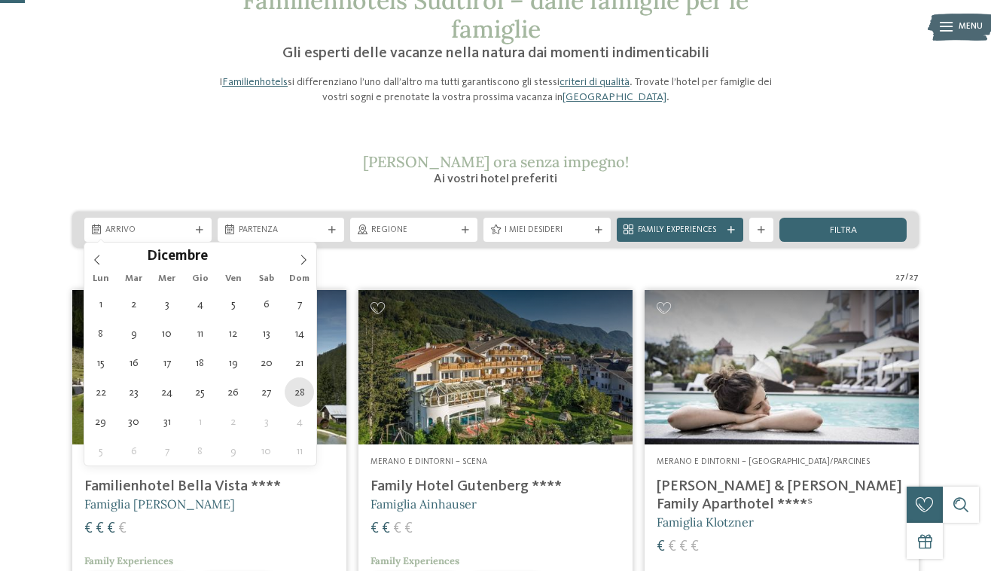
type div "28.12.2025"
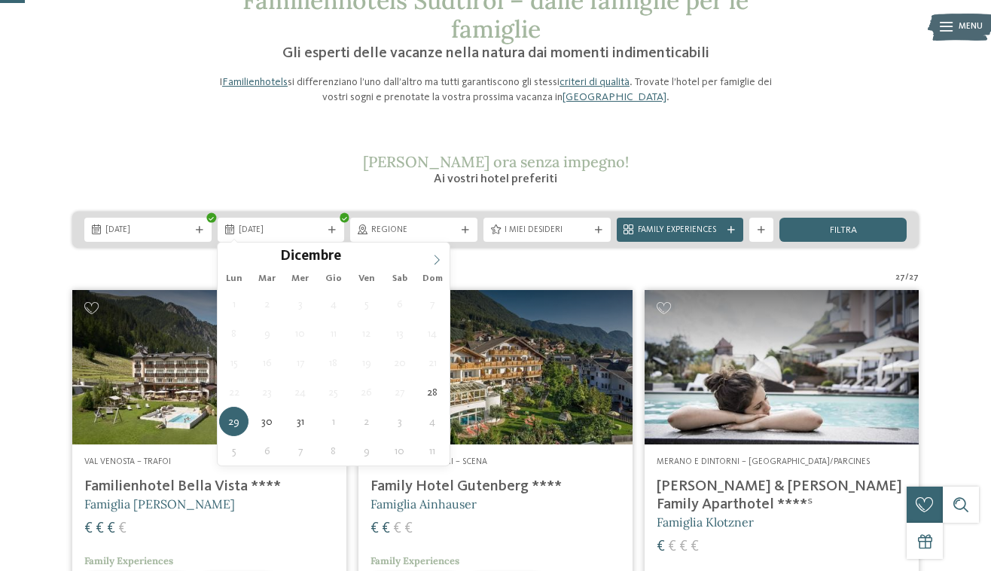
type input "****"
click at [438, 260] on icon at bounding box center [437, 260] width 11 height 11
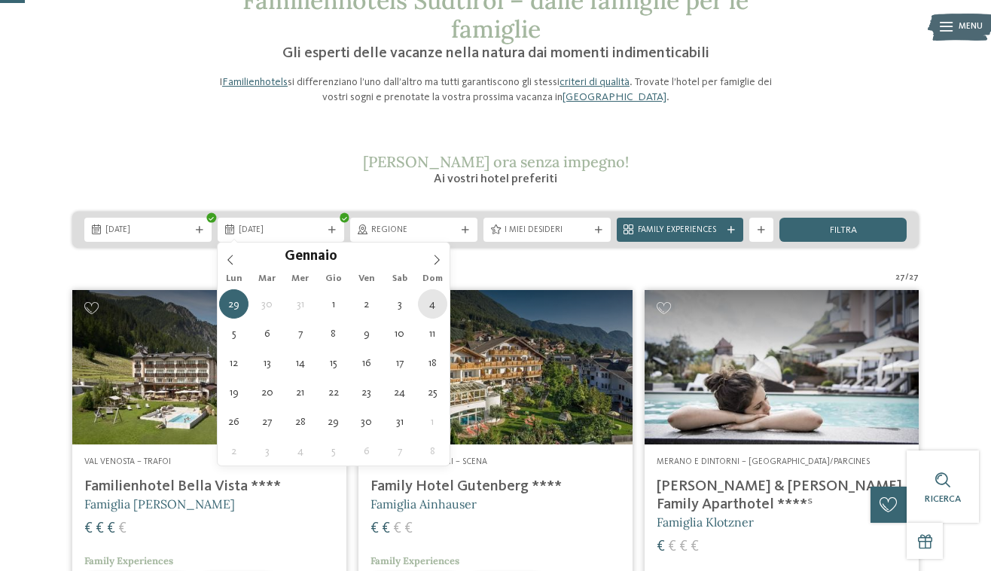
type div "04.01.2026"
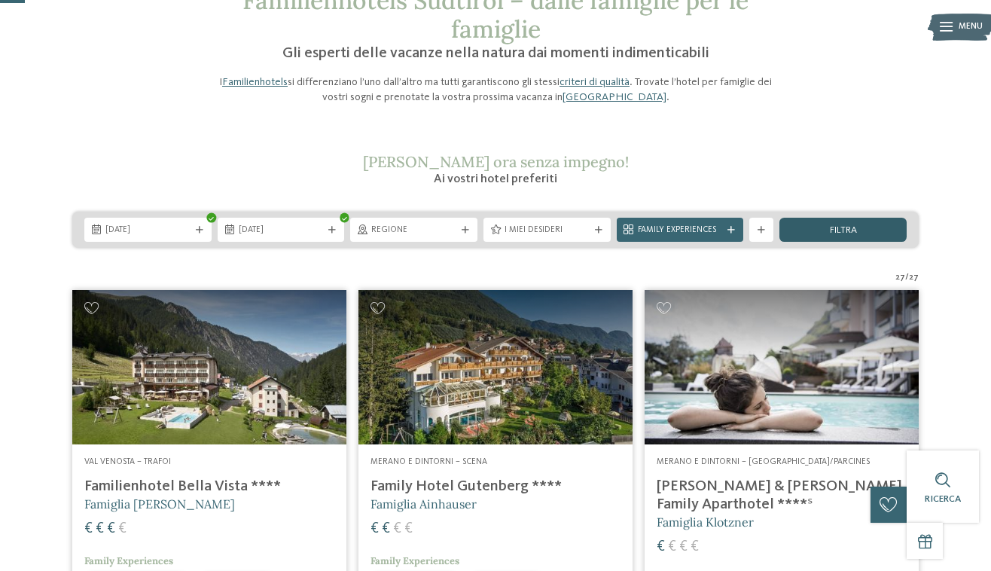
click at [820, 234] on div "filtra" at bounding box center [843, 230] width 127 height 24
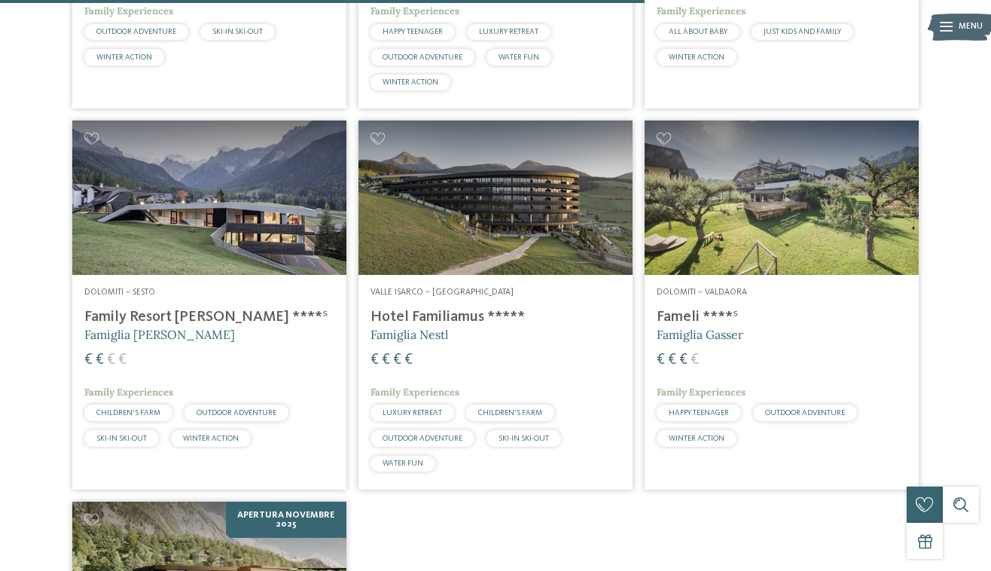
scroll to position [1908, 0]
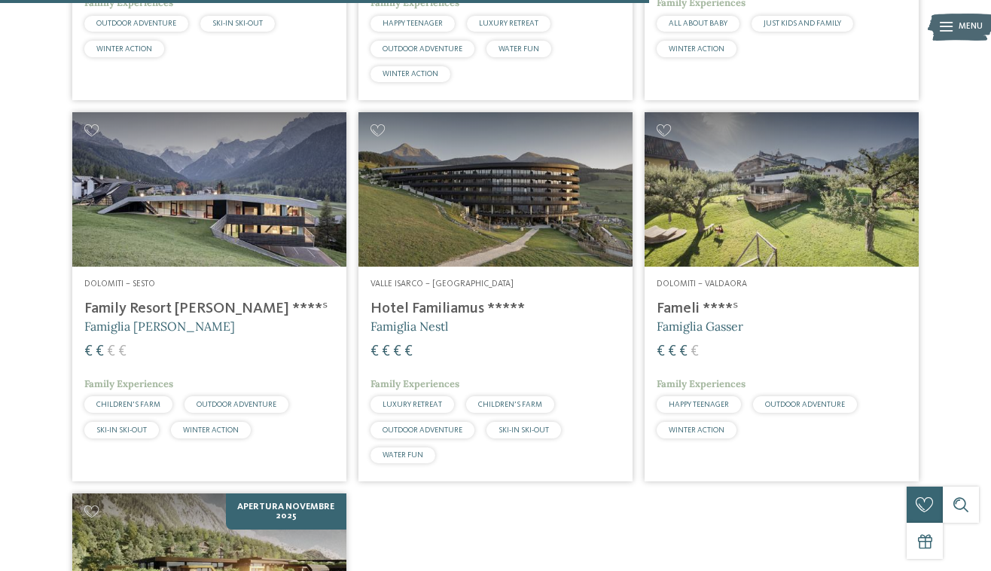
click at [255, 219] on img at bounding box center [209, 189] width 274 height 154
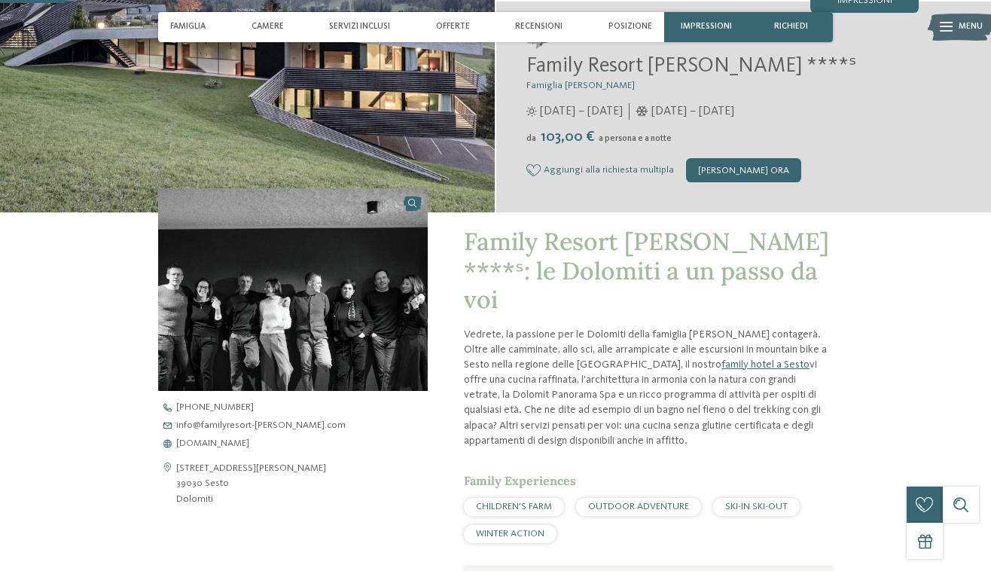
scroll to position [246, 0]
click at [246, 442] on span "www.familyresort-rainer.com" at bounding box center [212, 443] width 73 height 10
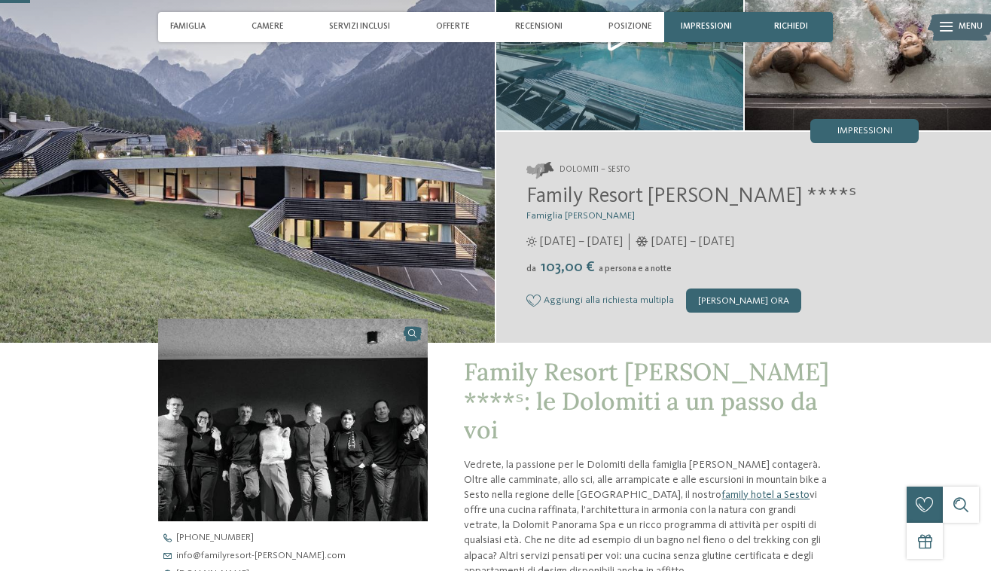
scroll to position [115, 0]
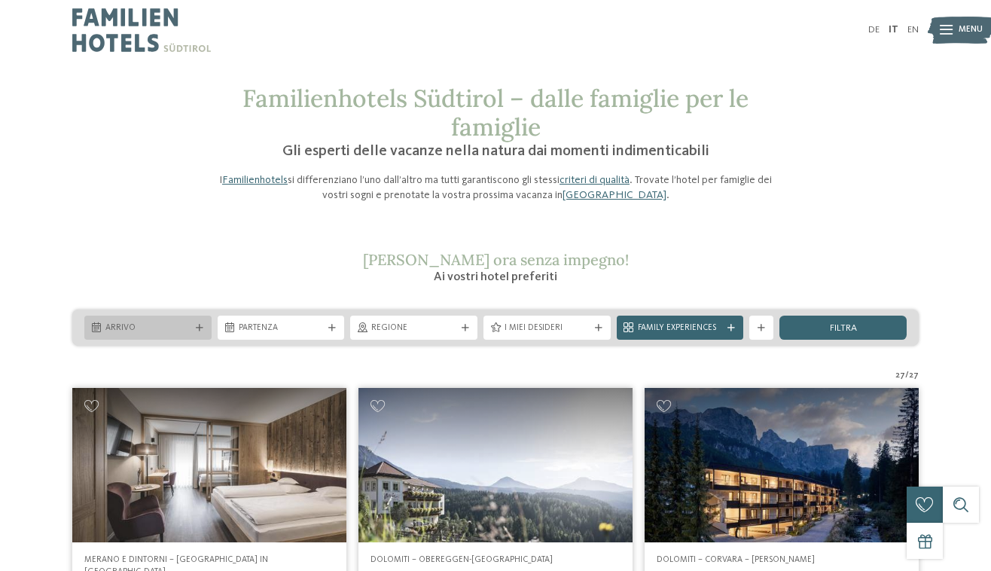
click at [194, 329] on div at bounding box center [200, 329] width 12 height 8
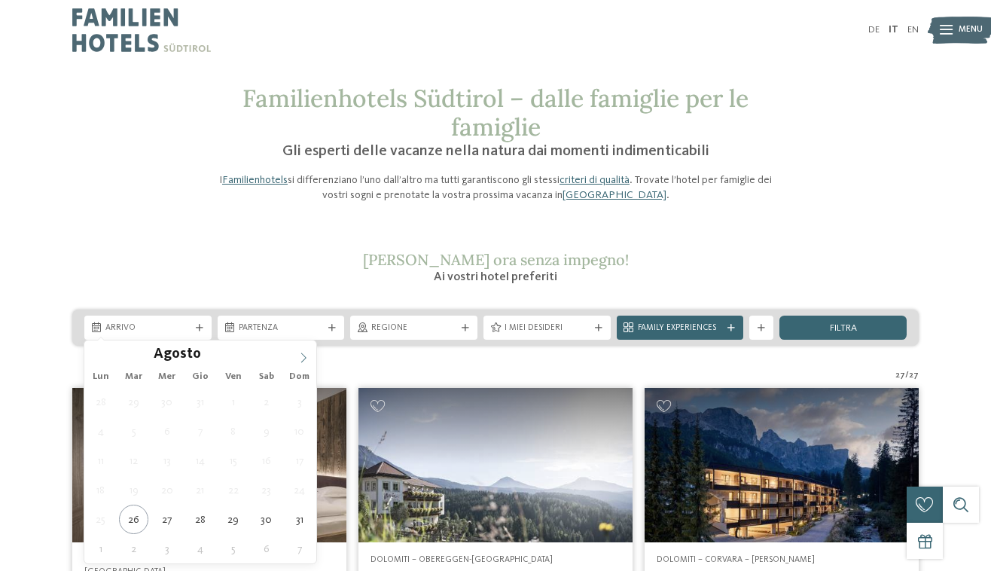
click at [305, 354] on icon at bounding box center [303, 358] width 11 height 11
type div "[DATE]"
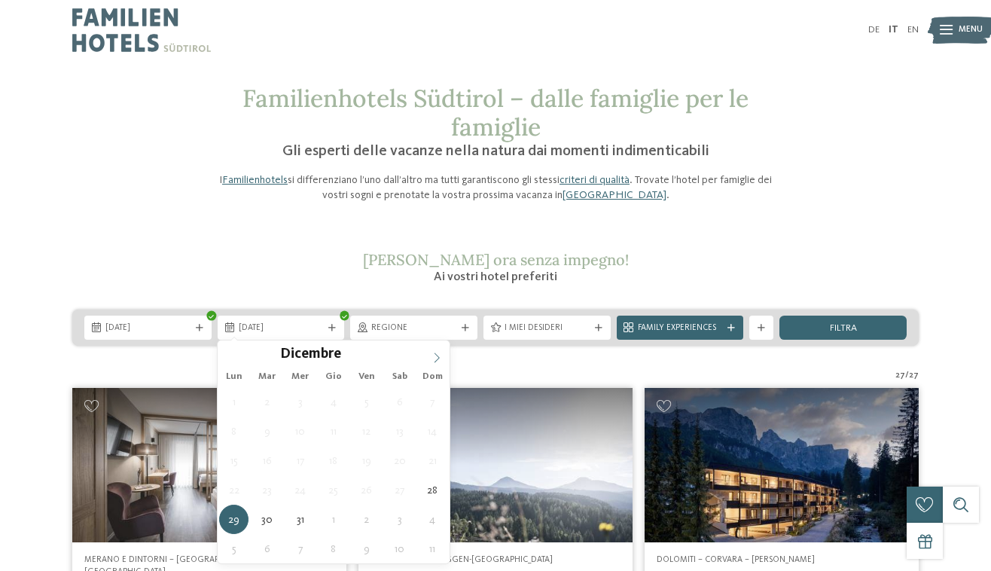
type input "****"
click at [436, 359] on icon at bounding box center [437, 358] width 11 height 11
type div "[DATE]"
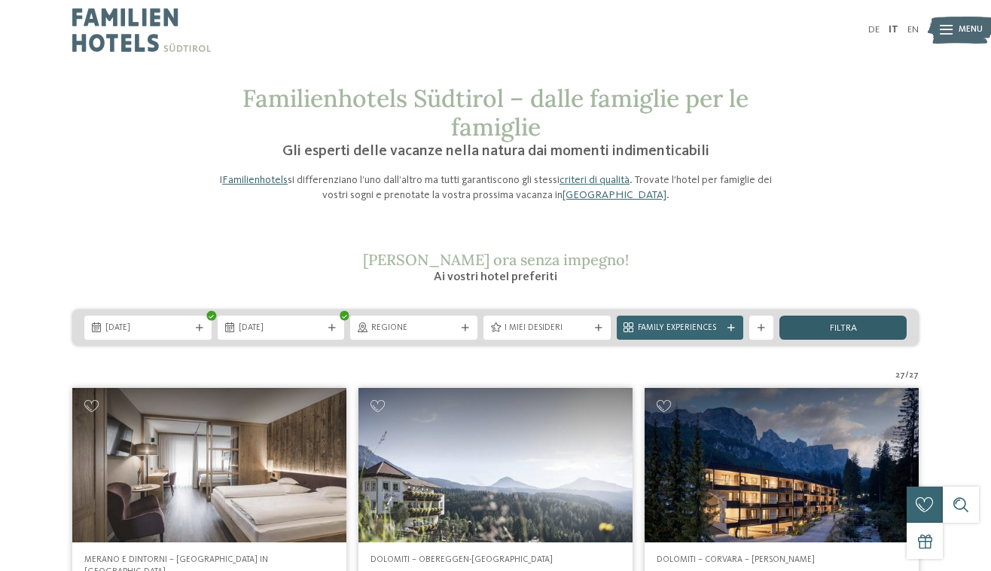
click at [848, 331] on span "filtra" at bounding box center [843, 329] width 27 height 10
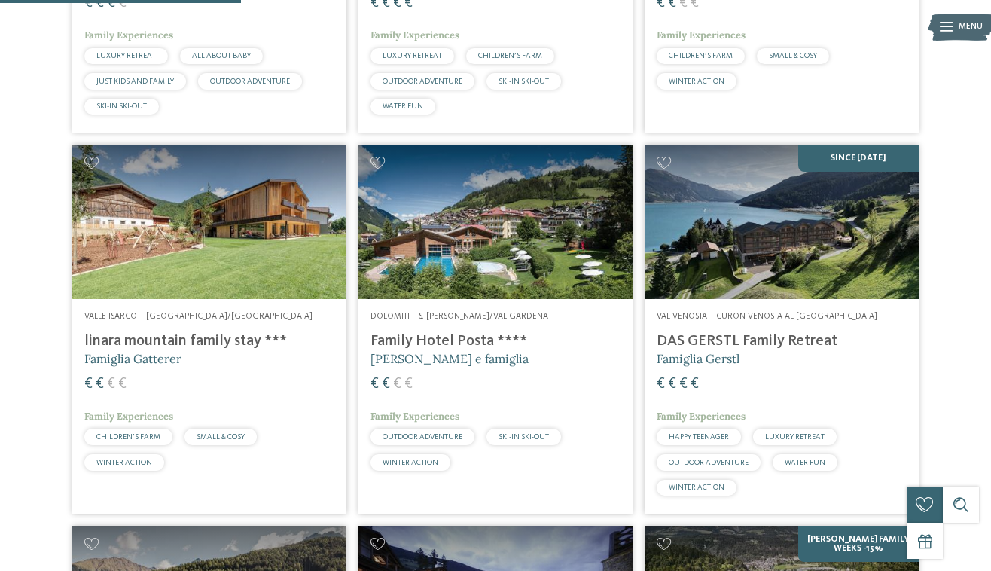
scroll to position [677, 0]
